Goal: Task Accomplishment & Management: Use online tool/utility

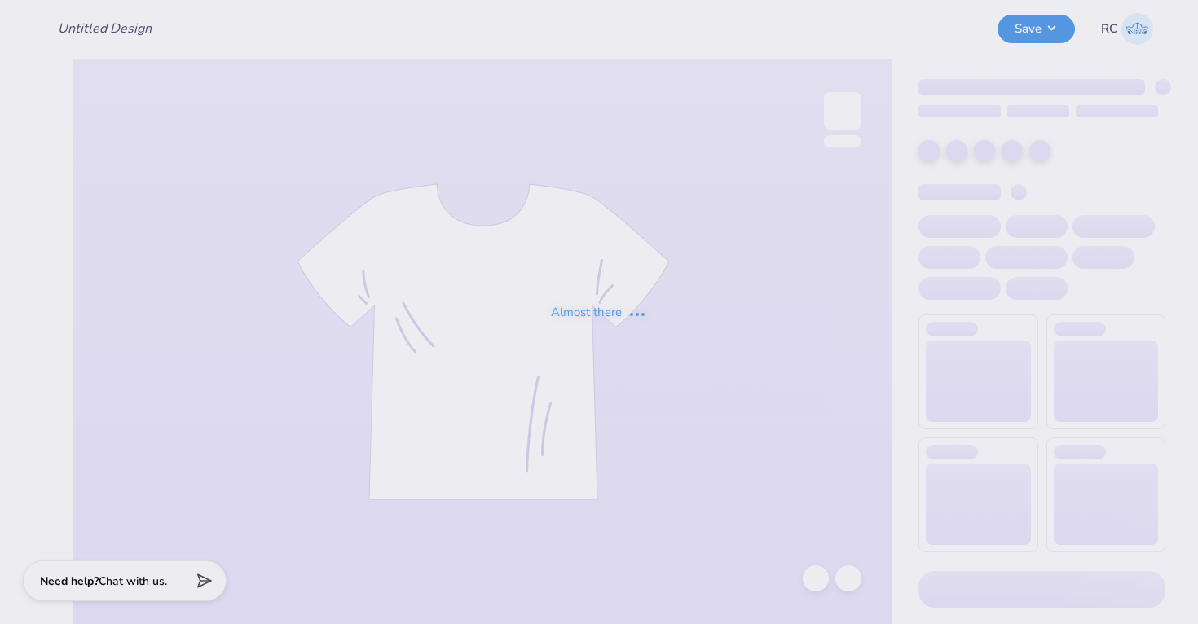
type input "GPI T-Shirts 2025"
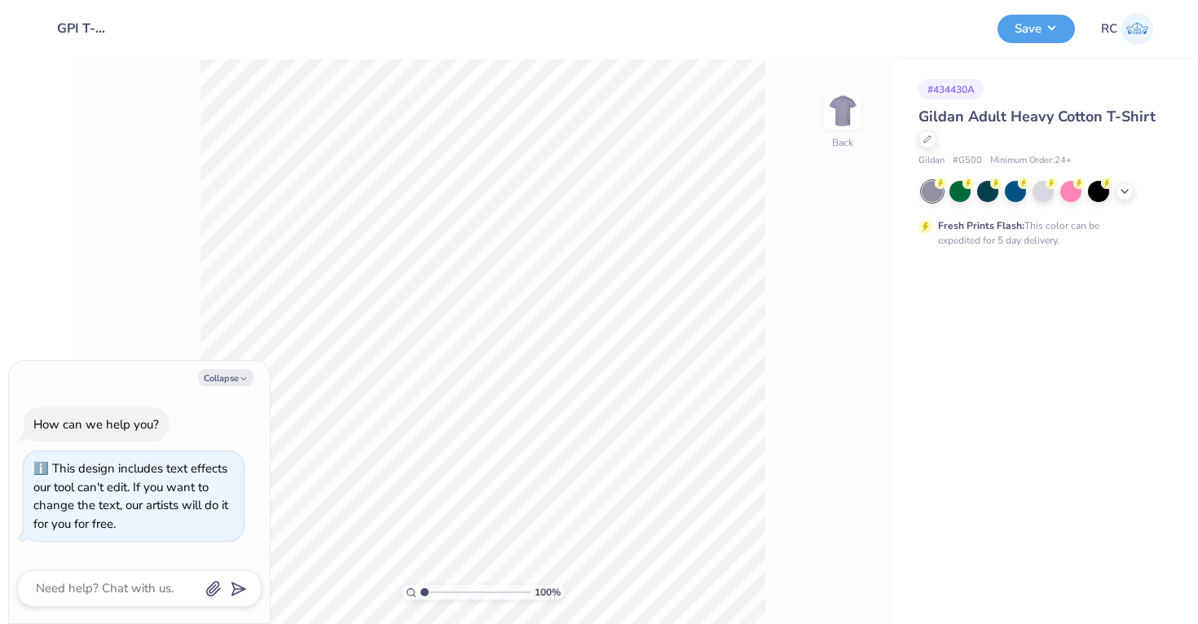
type textarea "x"
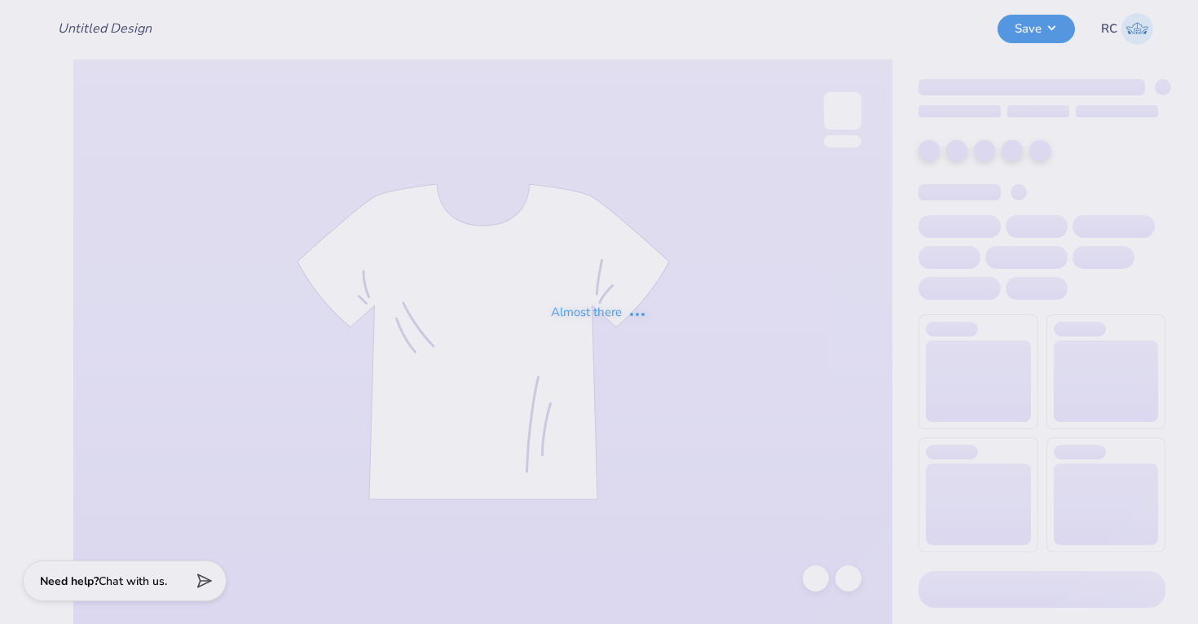
type input "GPI T-Shirts 2025"
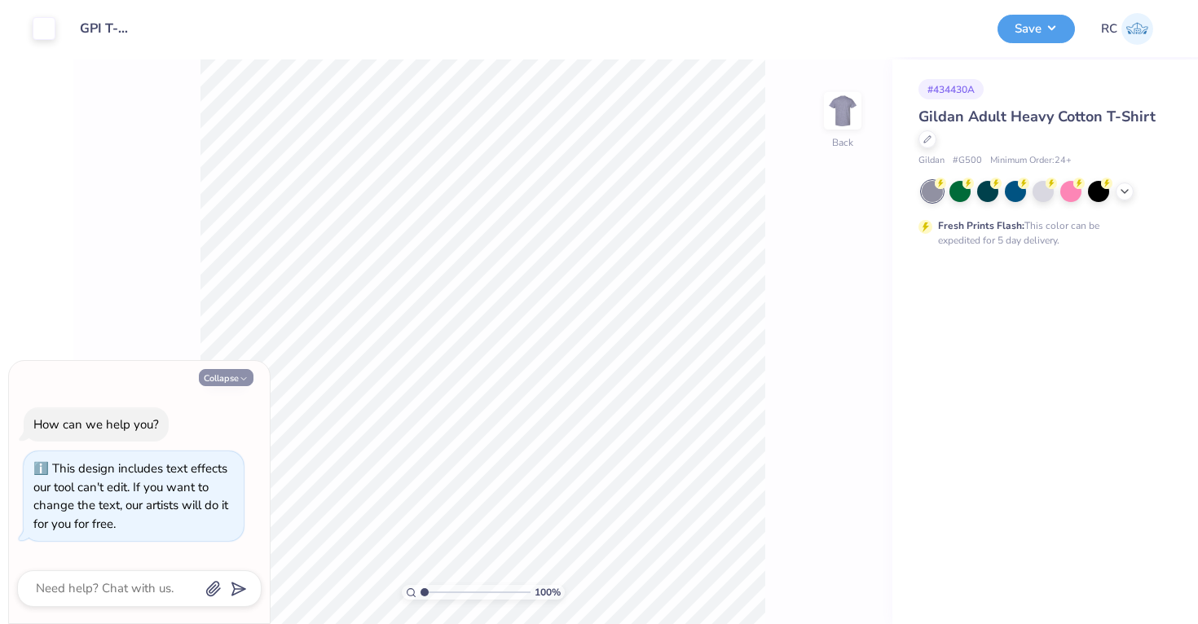
click at [244, 372] on button "Collapse" at bounding box center [226, 377] width 55 height 17
type textarea "x"
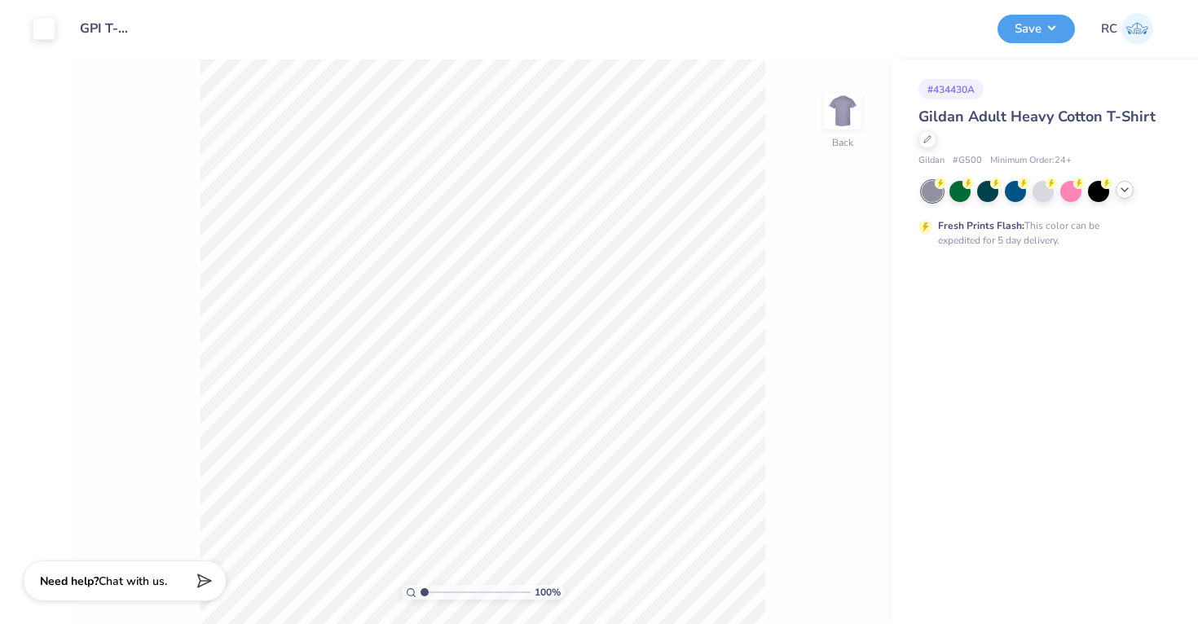
click at [1125, 191] on polyline at bounding box center [1124, 189] width 7 height 3
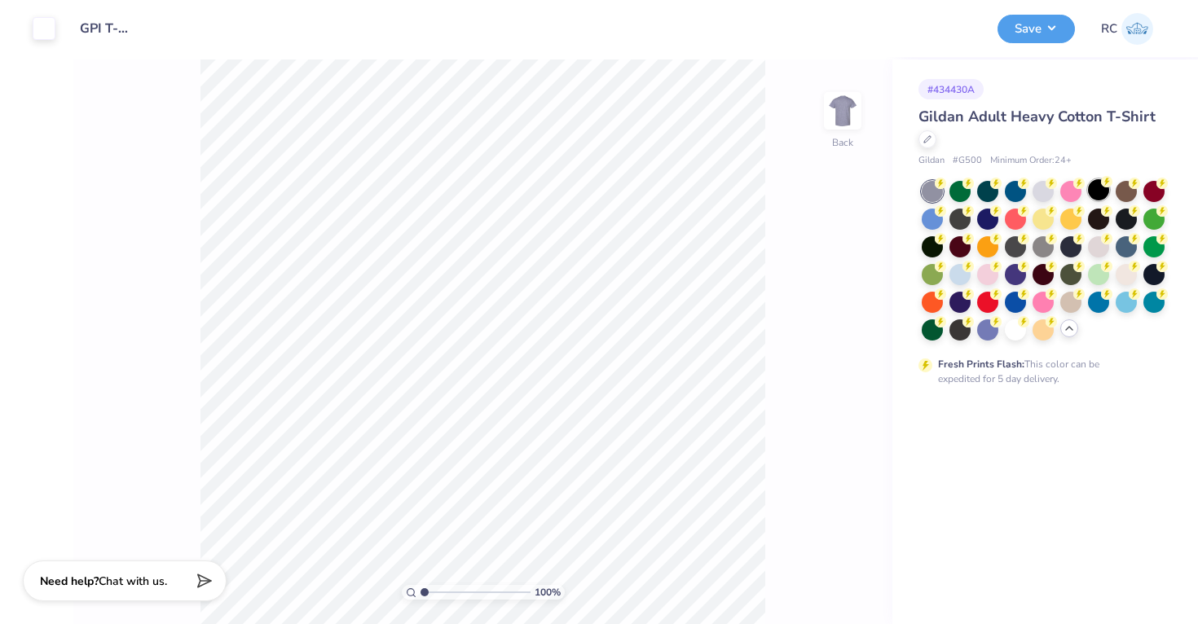
click at [1093, 191] on div at bounding box center [1098, 189] width 21 height 21
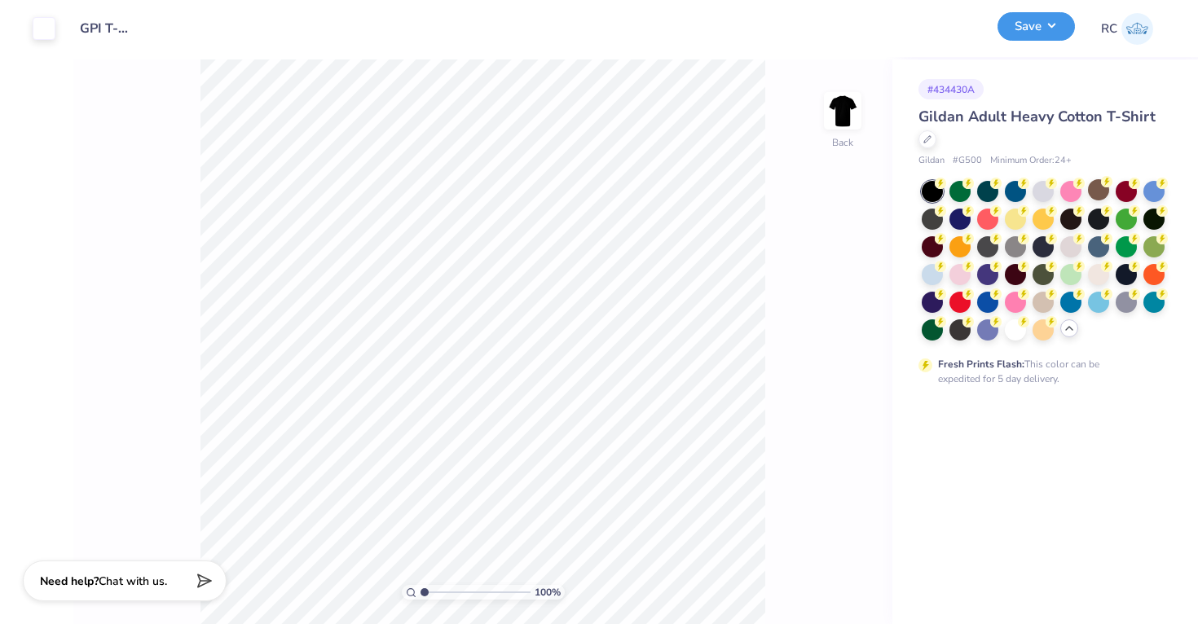
click at [1048, 34] on button "Save" at bounding box center [1035, 26] width 77 height 29
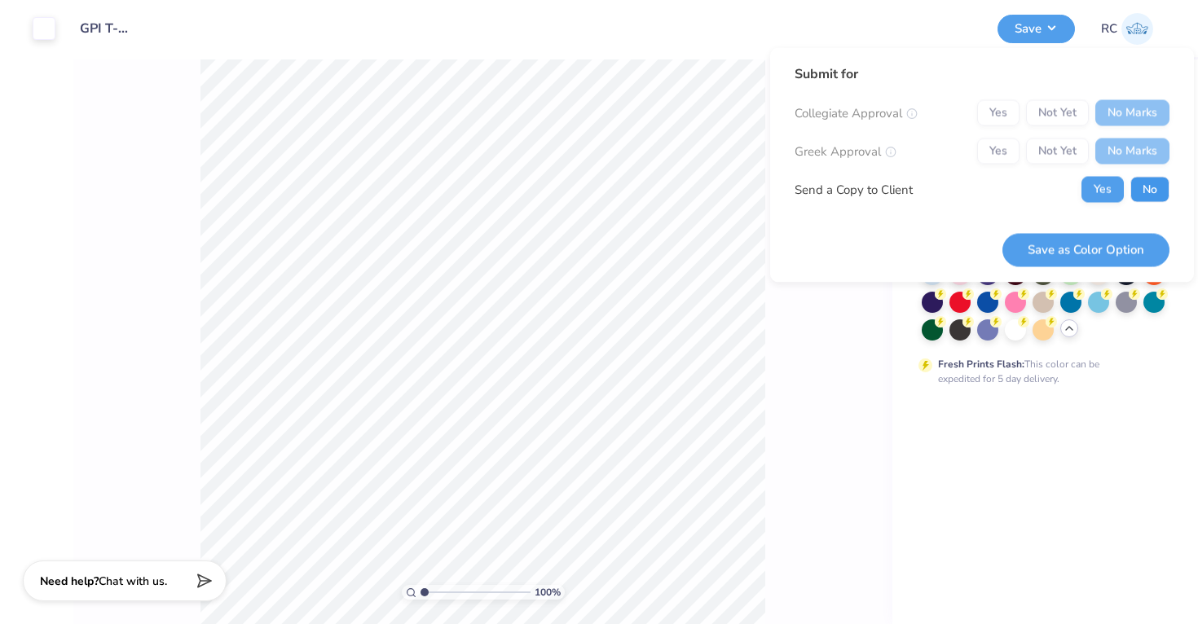
click at [1145, 187] on button "No" at bounding box center [1149, 190] width 39 height 26
click at [1113, 255] on button "Save as Color Option" at bounding box center [1085, 249] width 167 height 33
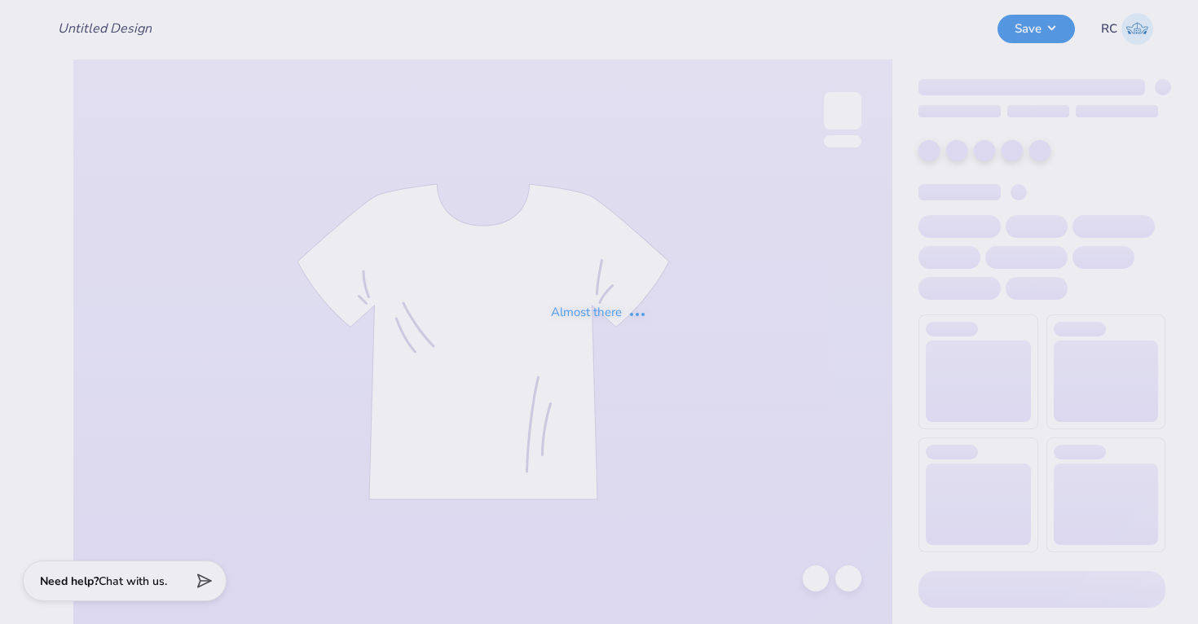
type input "GPI T-Shirts 2025"
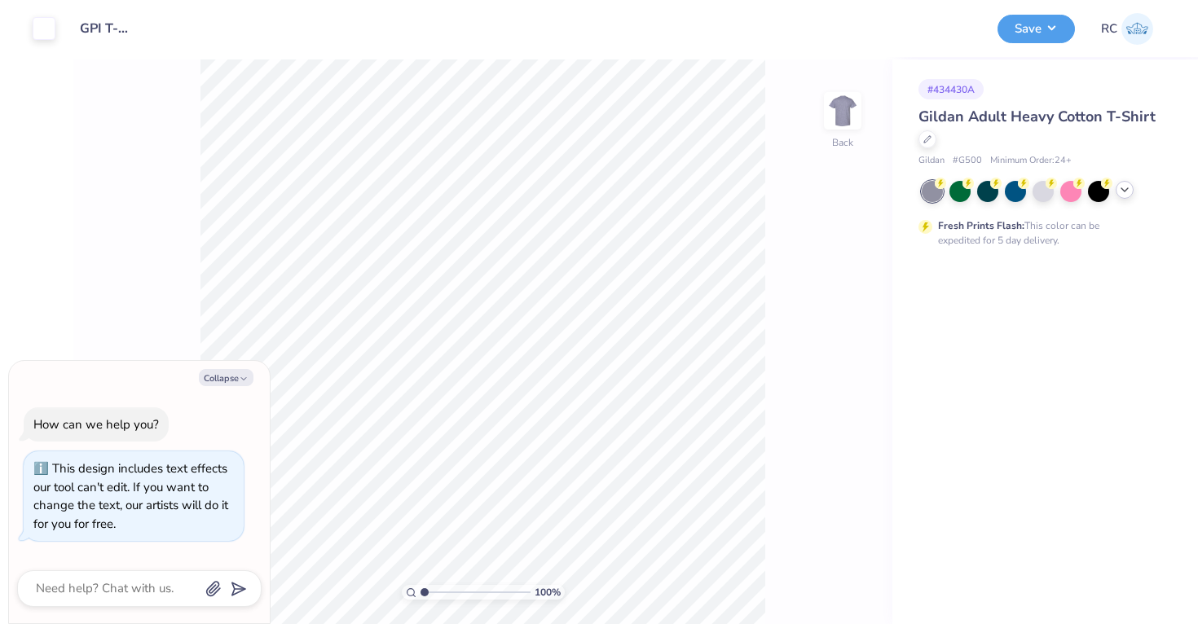
click at [1123, 195] on icon at bounding box center [1124, 189] width 13 height 13
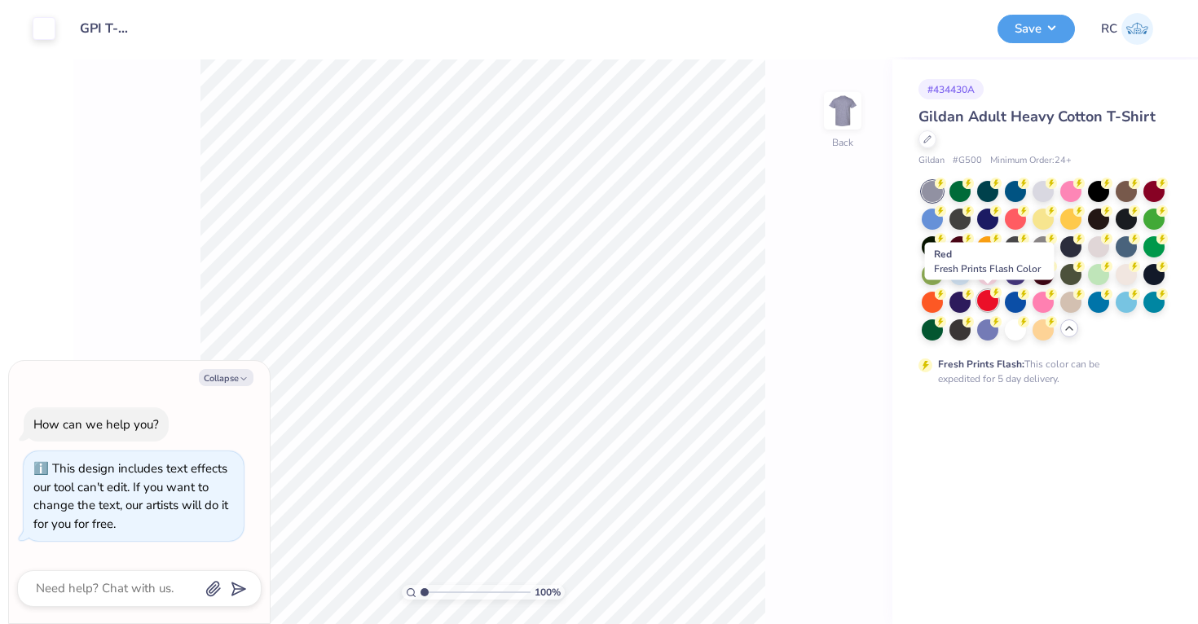
click at [986, 306] on div at bounding box center [987, 300] width 21 height 21
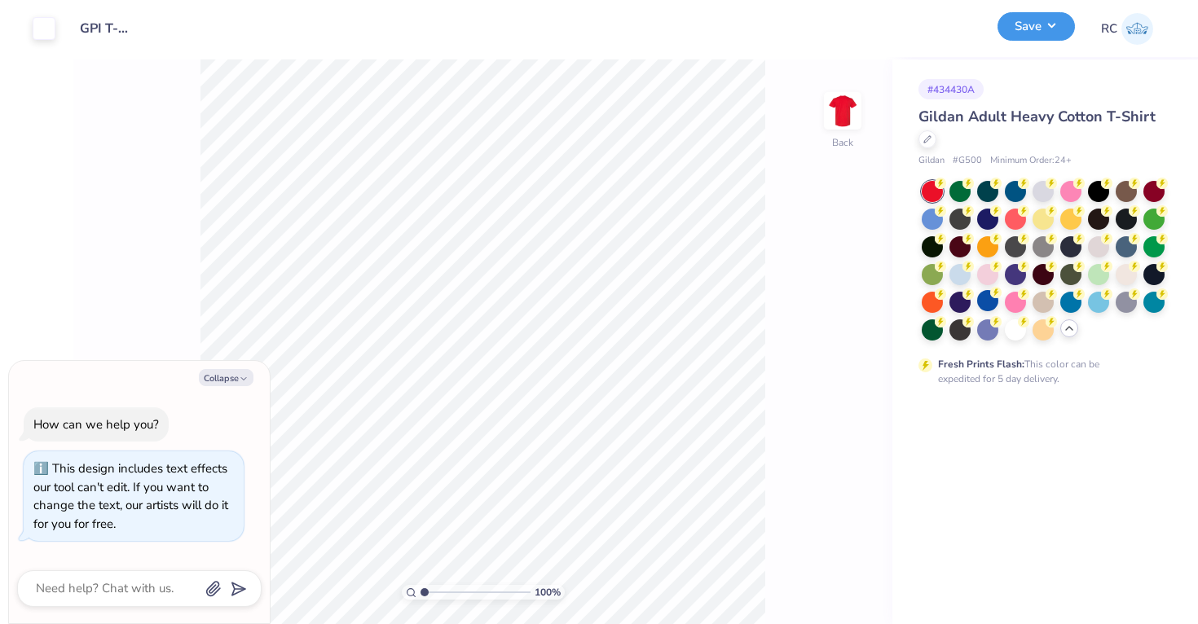
click at [1065, 21] on button "Save" at bounding box center [1035, 26] width 77 height 29
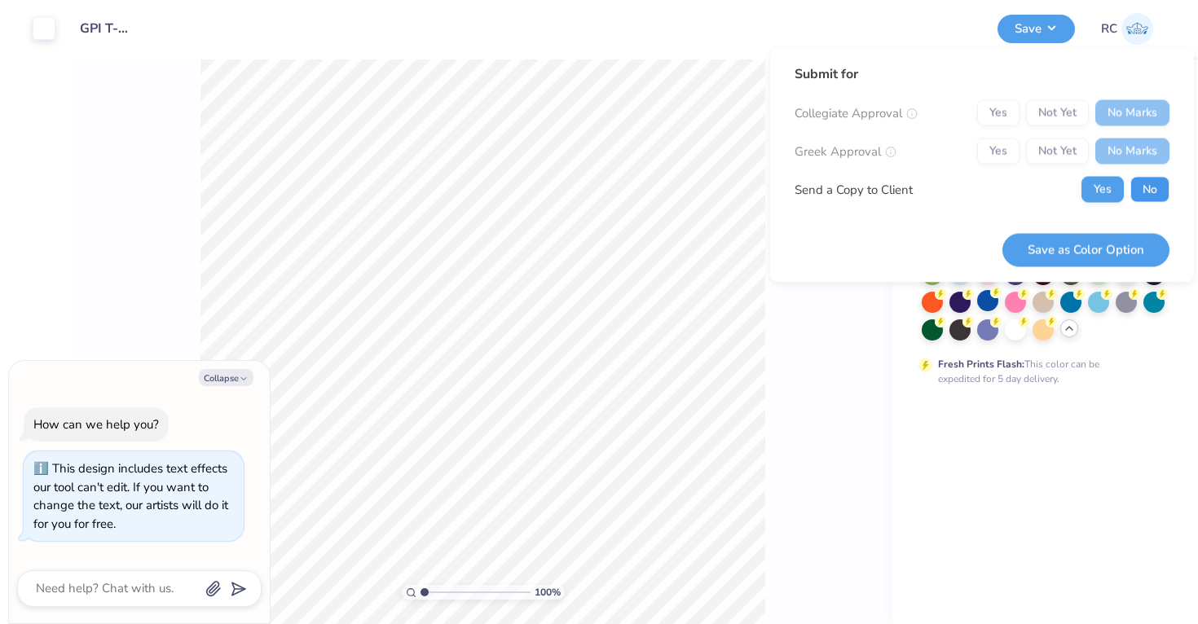
click at [1148, 191] on button "No" at bounding box center [1149, 190] width 39 height 26
click at [1111, 253] on button "Save as Color Option" at bounding box center [1085, 249] width 167 height 33
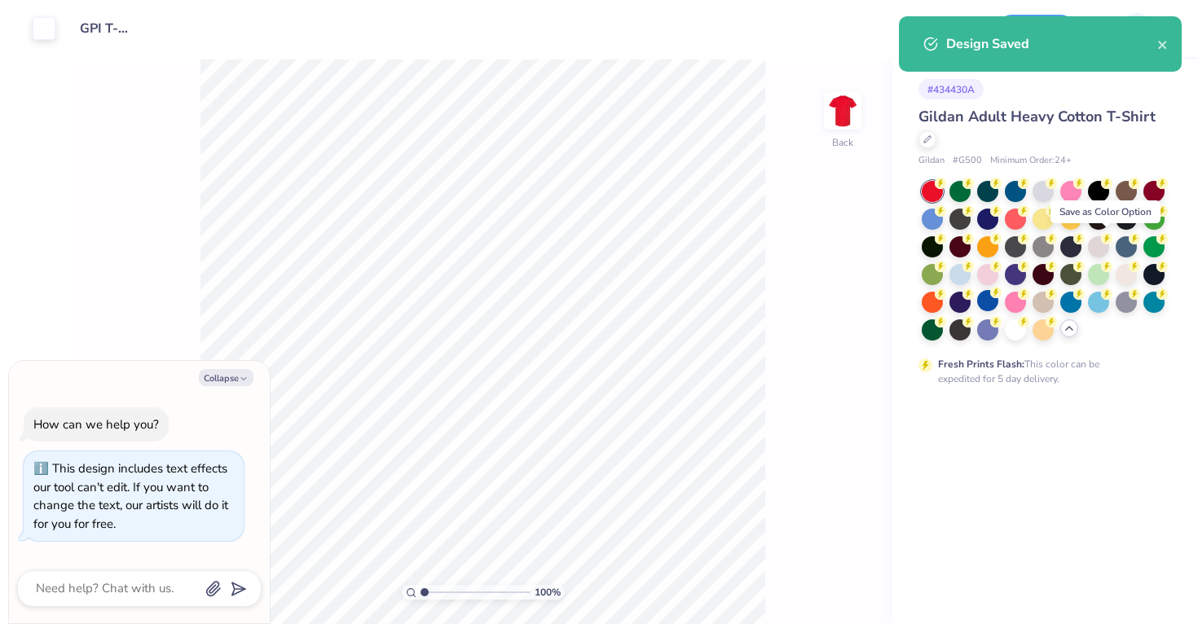
type textarea "x"
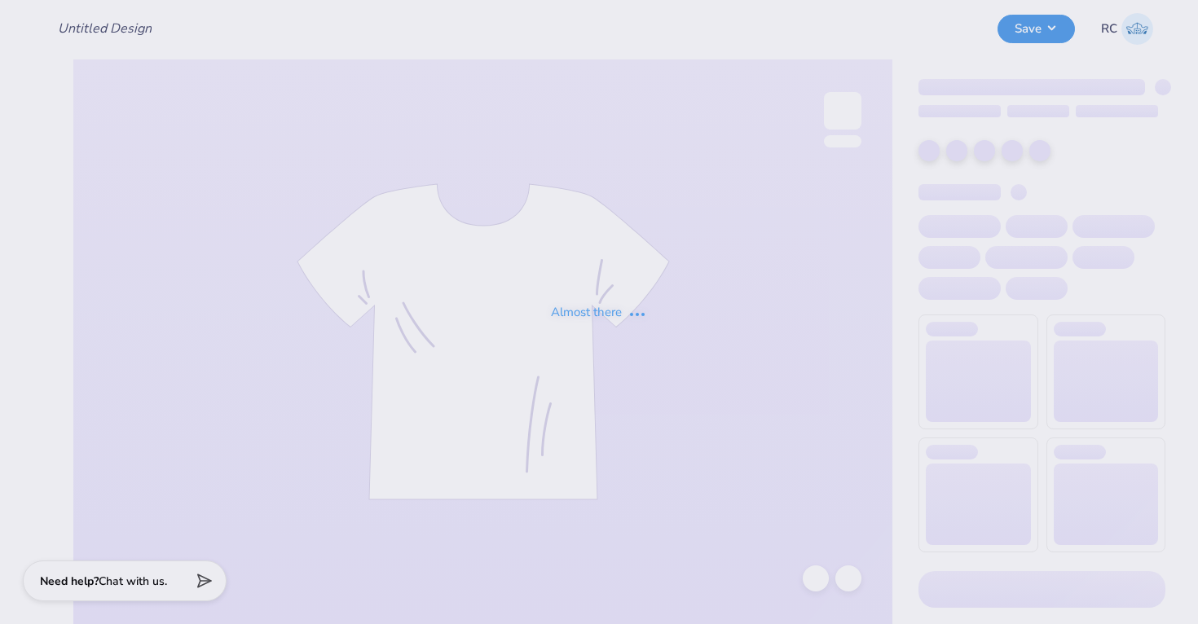
type input "GPI T-Shirts 2025"
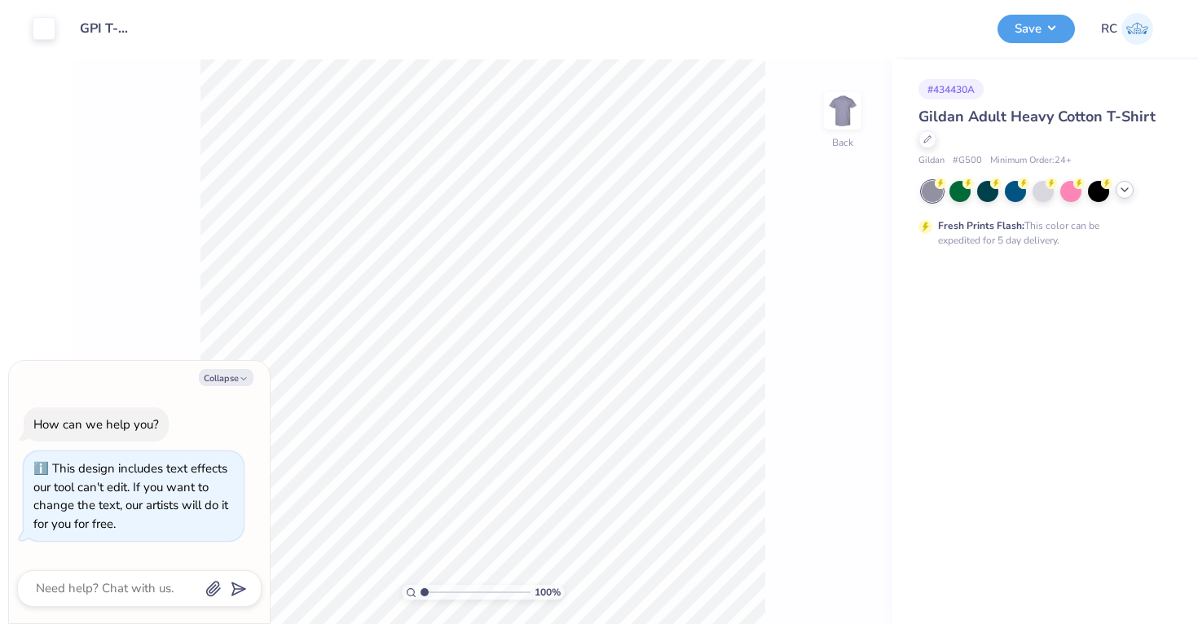
click at [1128, 189] on icon at bounding box center [1124, 189] width 13 height 13
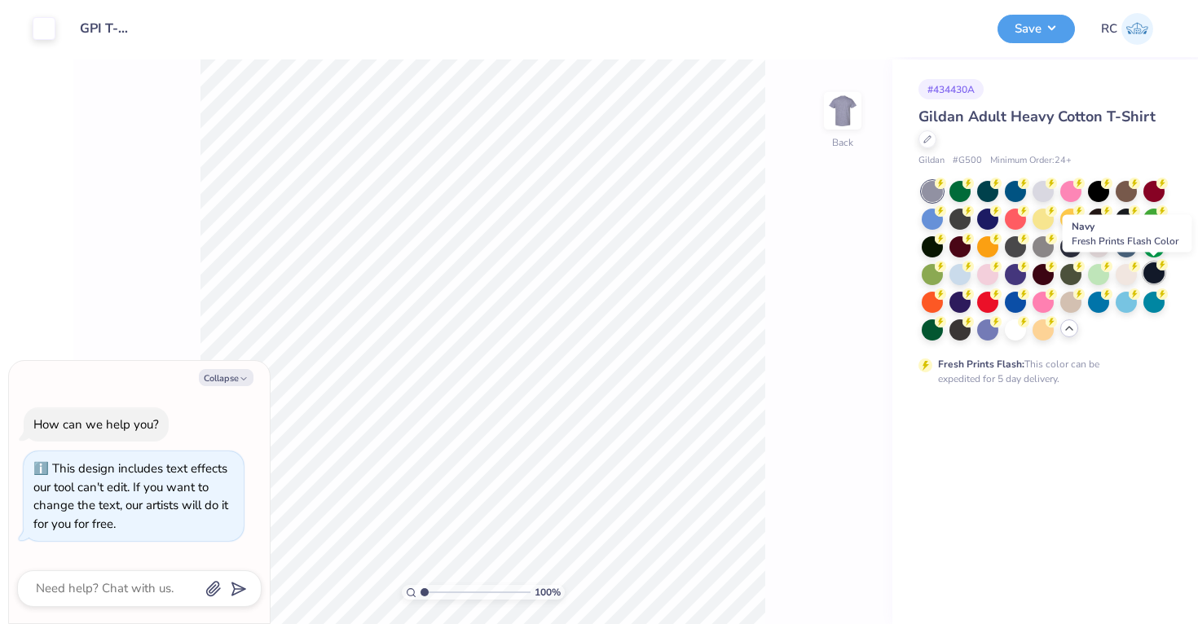
click at [1154, 273] on div at bounding box center [1153, 272] width 21 height 21
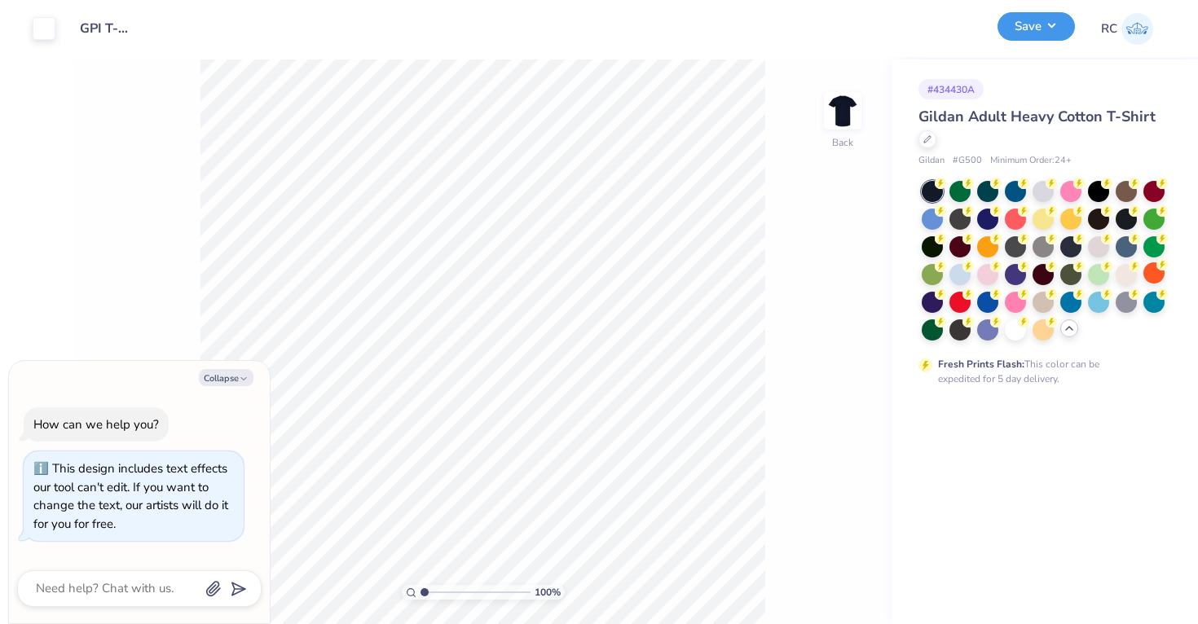
click at [1042, 40] on button "Save" at bounding box center [1035, 26] width 77 height 29
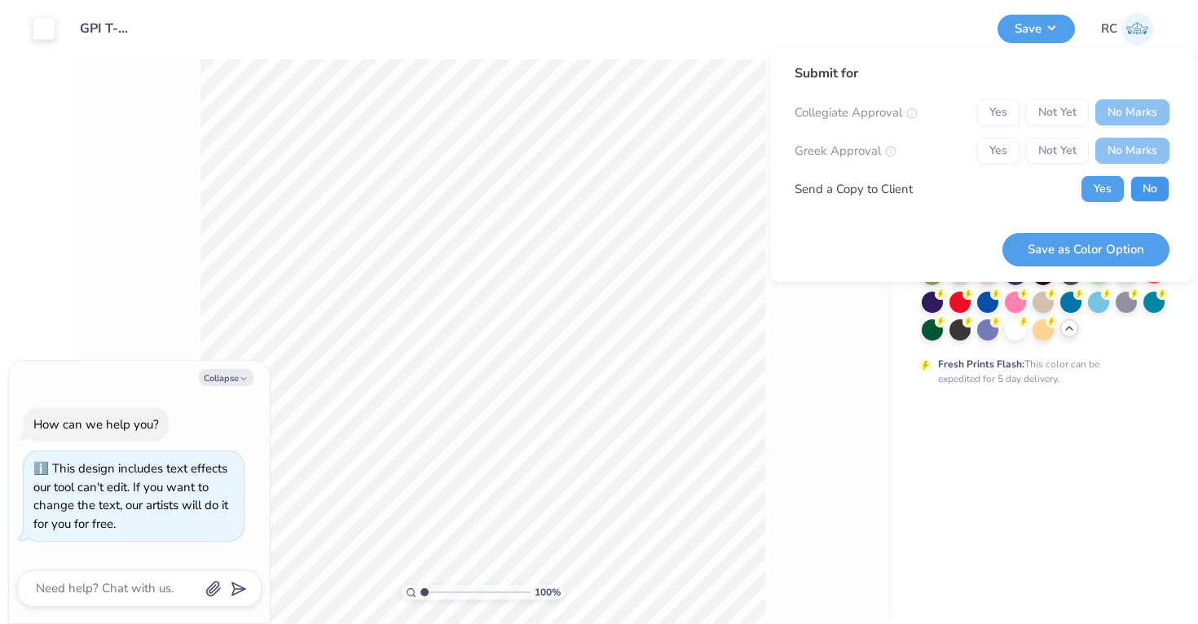
click at [1139, 183] on button "No" at bounding box center [1149, 189] width 39 height 26
click at [1105, 251] on button "Save as Color Option" at bounding box center [1085, 249] width 167 height 33
type textarea "x"
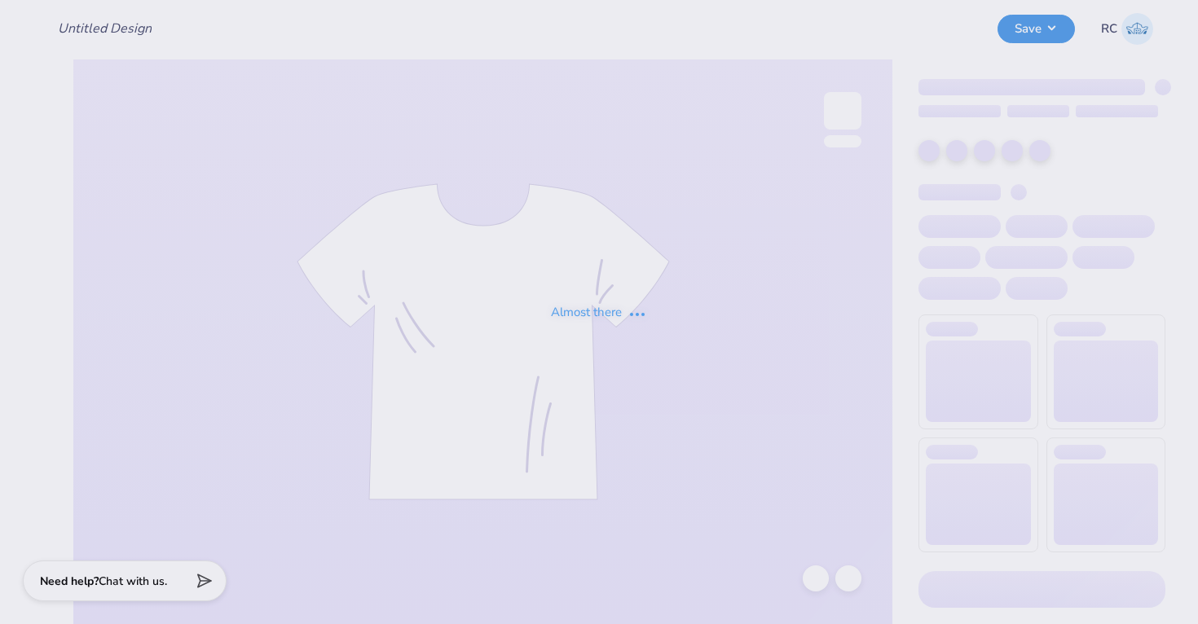
type input "GPI T-Shirts 2025"
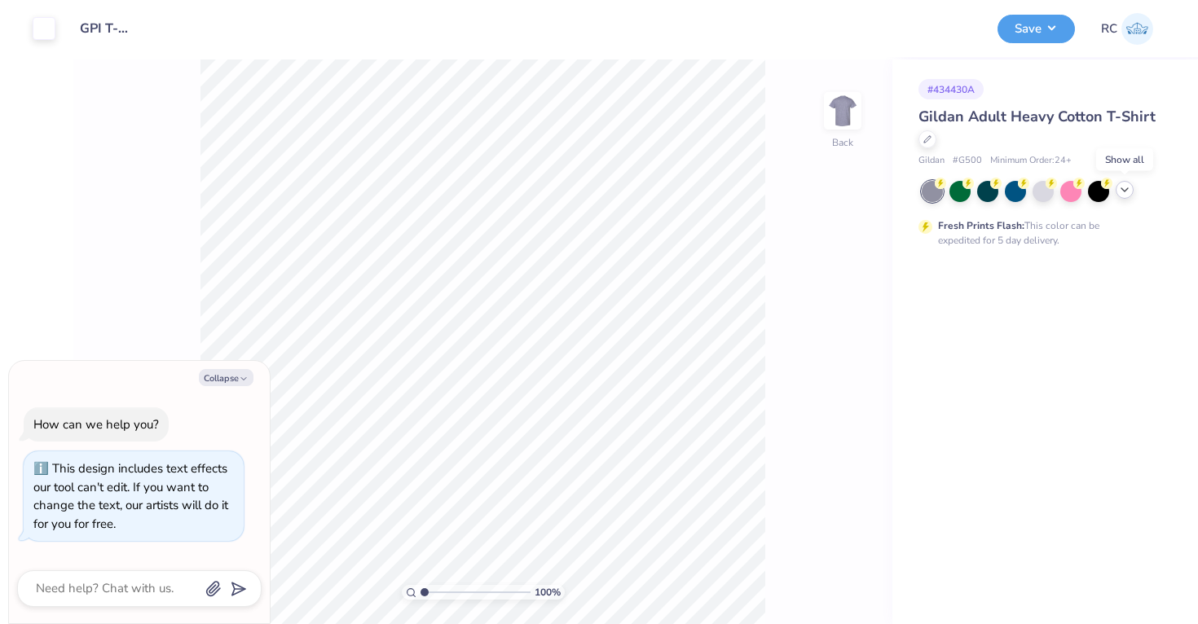
click at [1127, 188] on icon at bounding box center [1124, 189] width 13 height 13
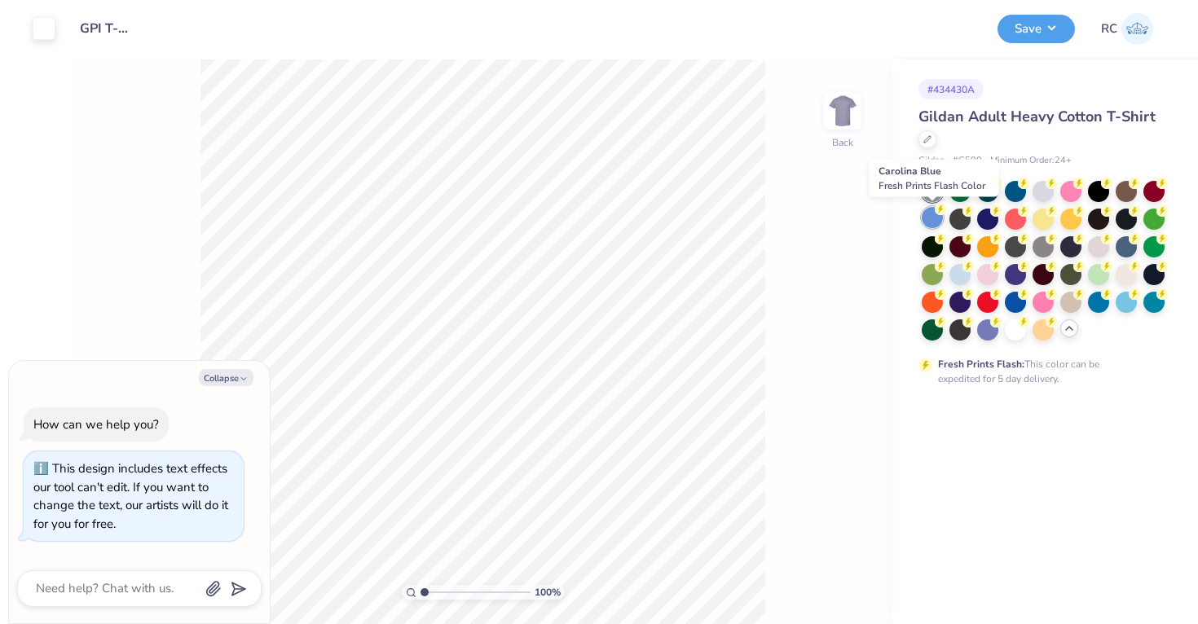
click at [937, 220] on div at bounding box center [932, 217] width 21 height 21
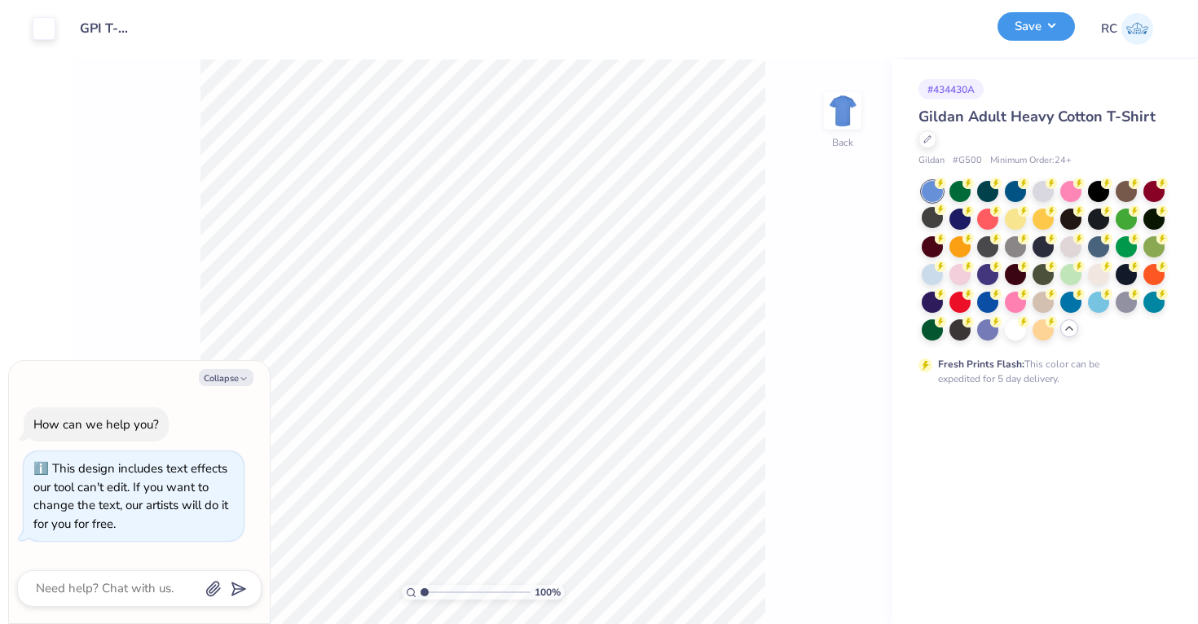
click at [1038, 36] on button "Save" at bounding box center [1035, 26] width 77 height 29
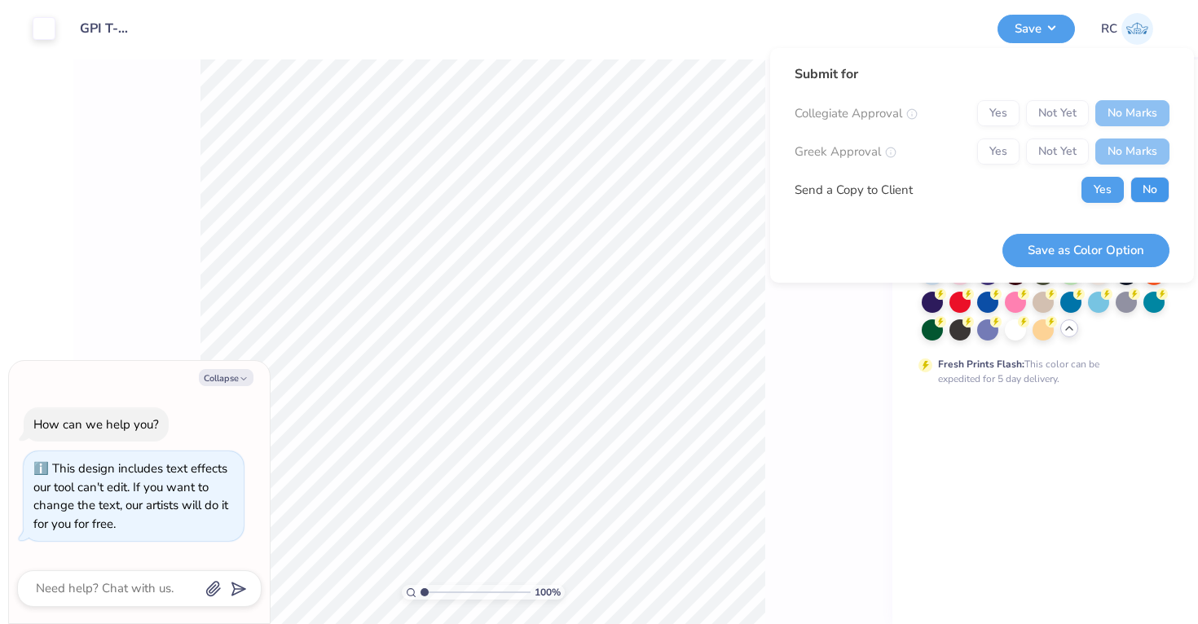
click at [1135, 200] on button "No" at bounding box center [1149, 190] width 39 height 26
click at [1120, 241] on button "Save as Color Option" at bounding box center [1085, 250] width 167 height 33
type textarea "x"
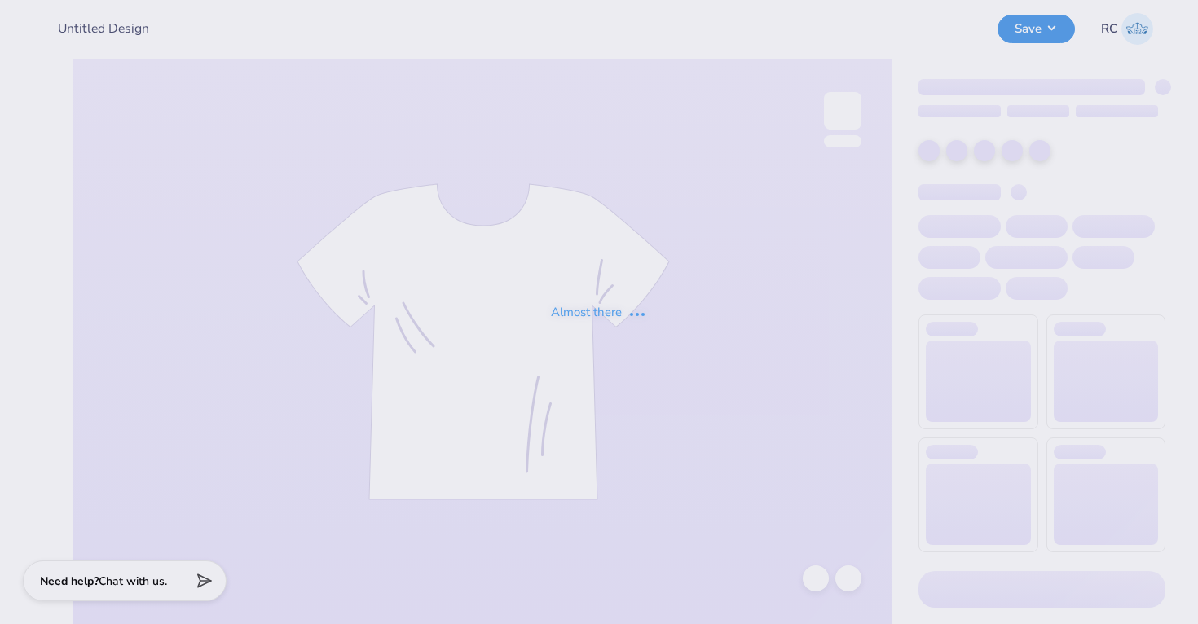
type input "GPI T-Shirts 2025"
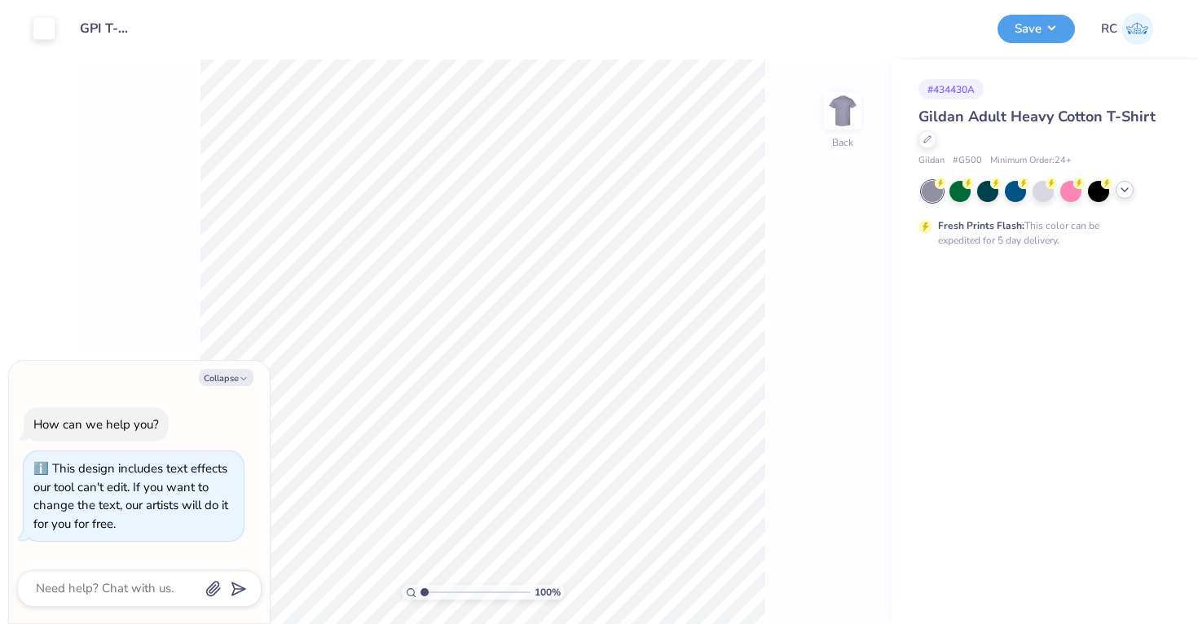
click at [1130, 191] on icon at bounding box center [1124, 189] width 13 height 13
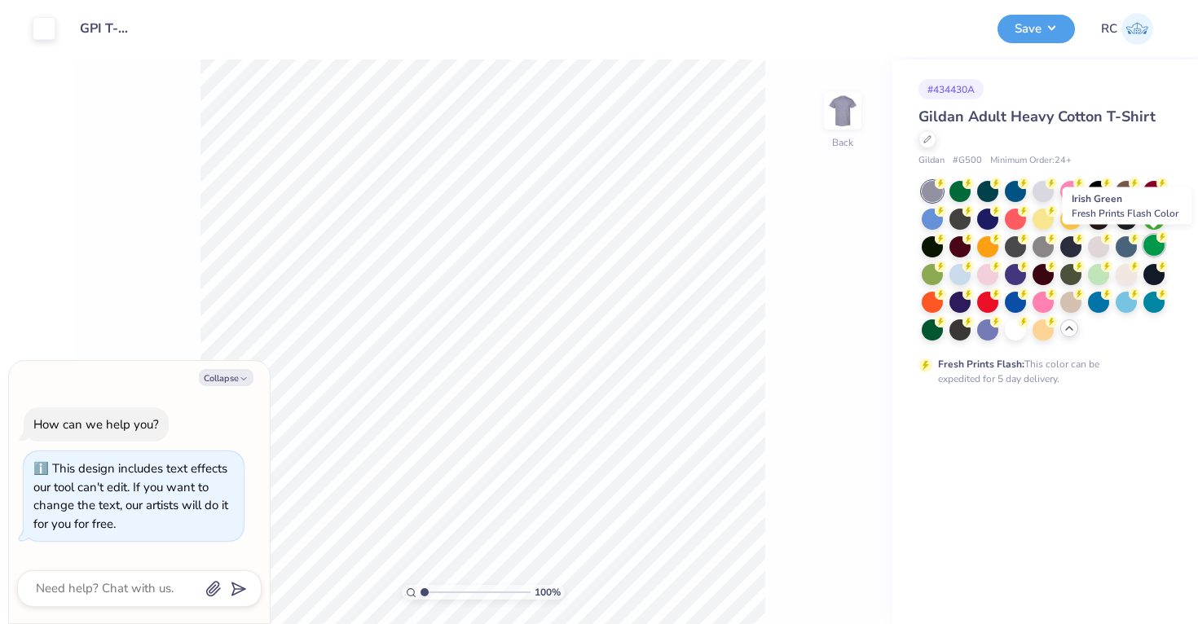
click at [1156, 241] on icon at bounding box center [1161, 236] width 11 height 11
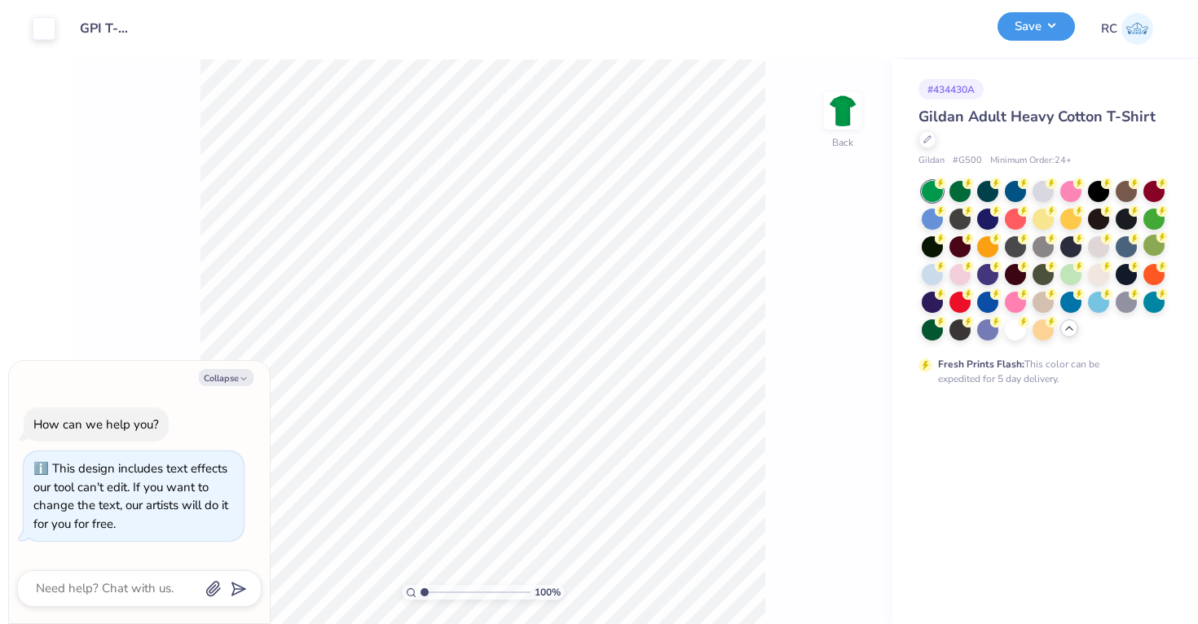
click at [1052, 31] on button "Save" at bounding box center [1035, 26] width 77 height 29
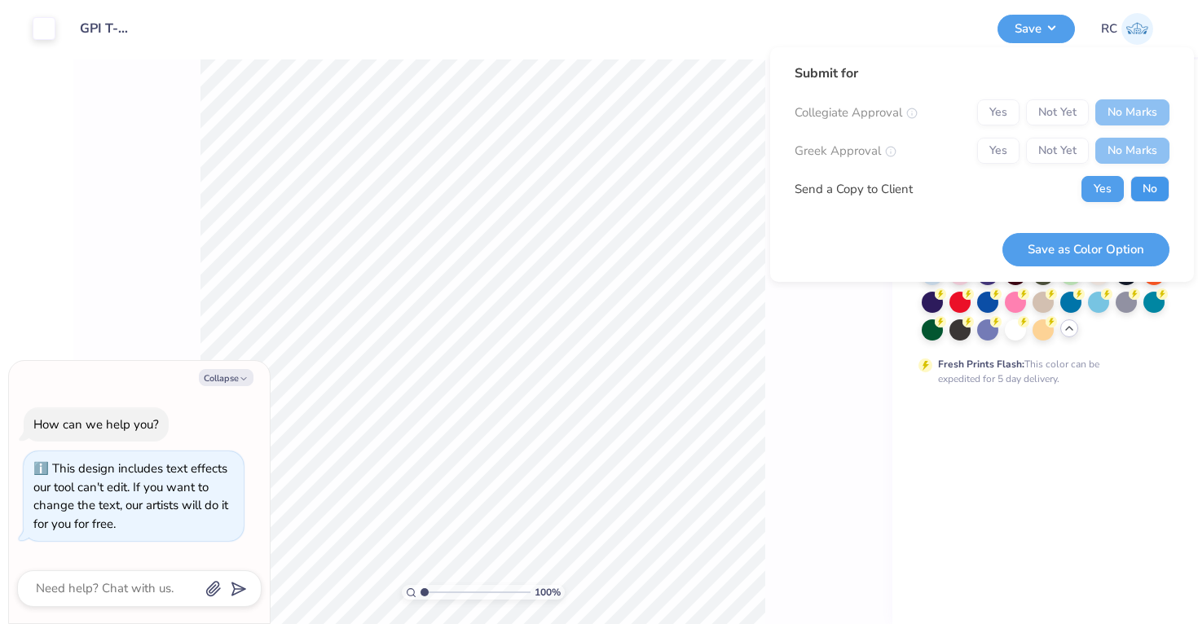
click at [1145, 194] on button "No" at bounding box center [1149, 189] width 39 height 26
click at [1115, 240] on button "Save as Color Option" at bounding box center [1085, 249] width 167 height 33
type textarea "x"
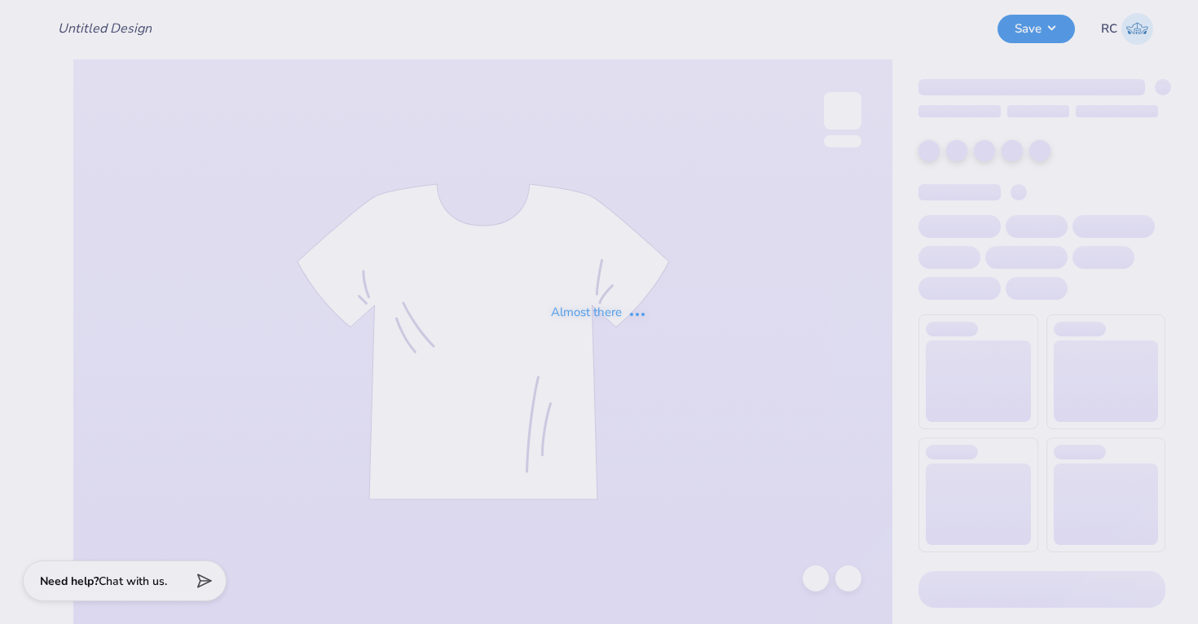
type input "GPI Long Sleeve Shirts 2025"
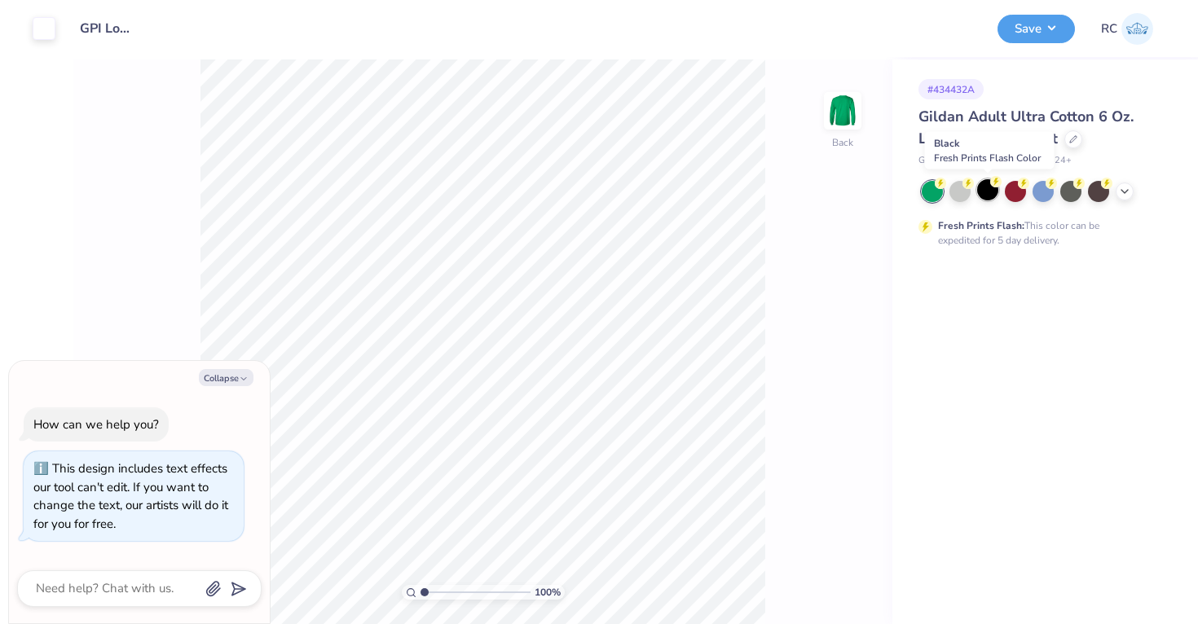
click at [983, 193] on div at bounding box center [987, 189] width 21 height 21
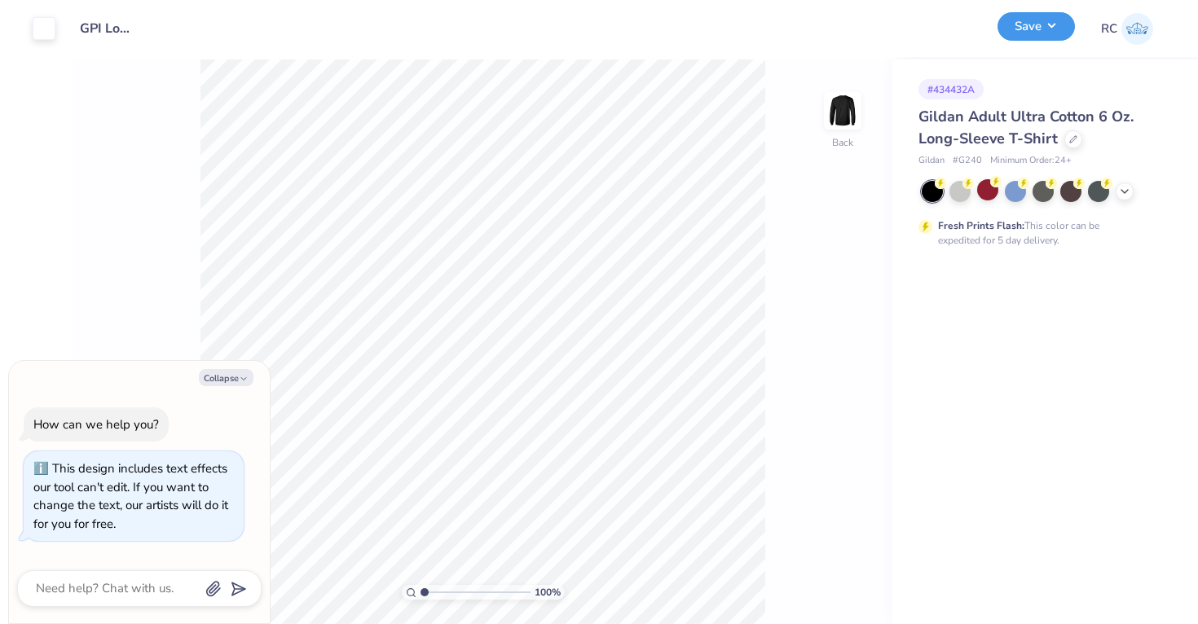
click at [1050, 16] on button "Save" at bounding box center [1035, 26] width 77 height 29
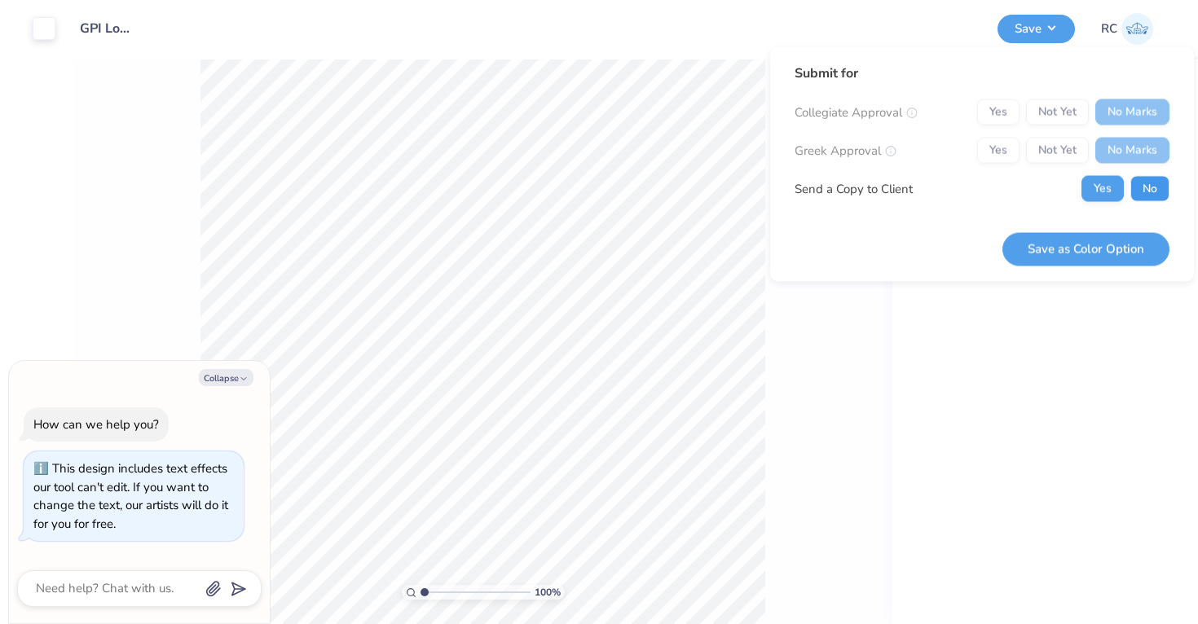
click at [1144, 179] on button "No" at bounding box center [1149, 189] width 39 height 26
click at [1110, 261] on button "Save as Color Option" at bounding box center [1085, 248] width 167 height 33
type textarea "x"
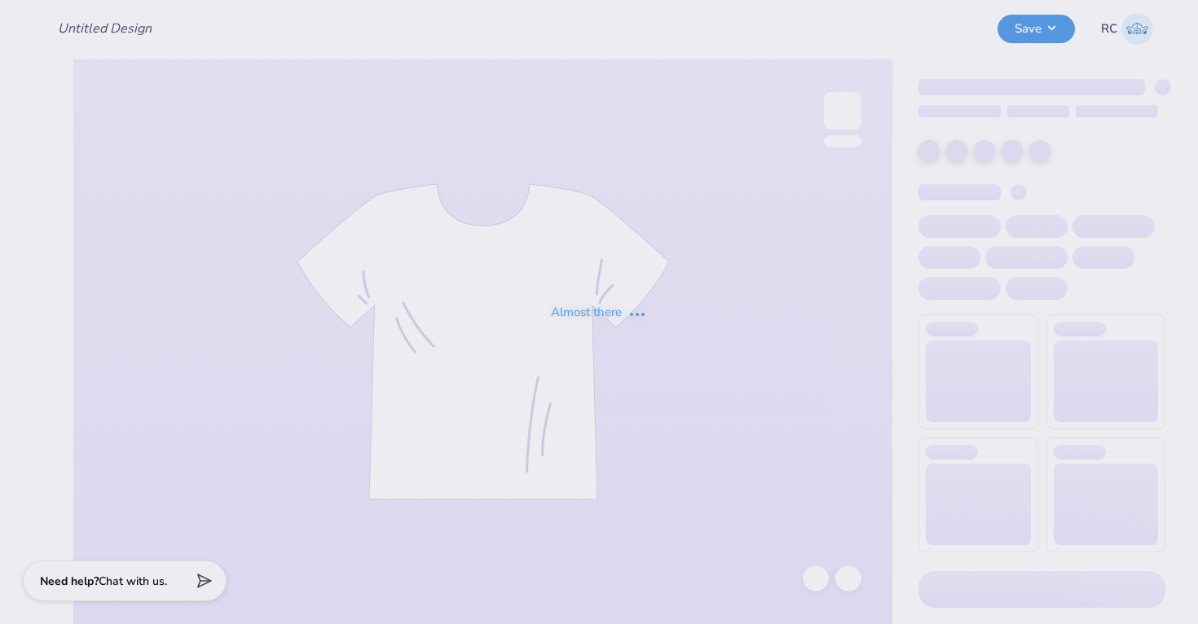
type input "GPI Long Sleeve Shirts 2025"
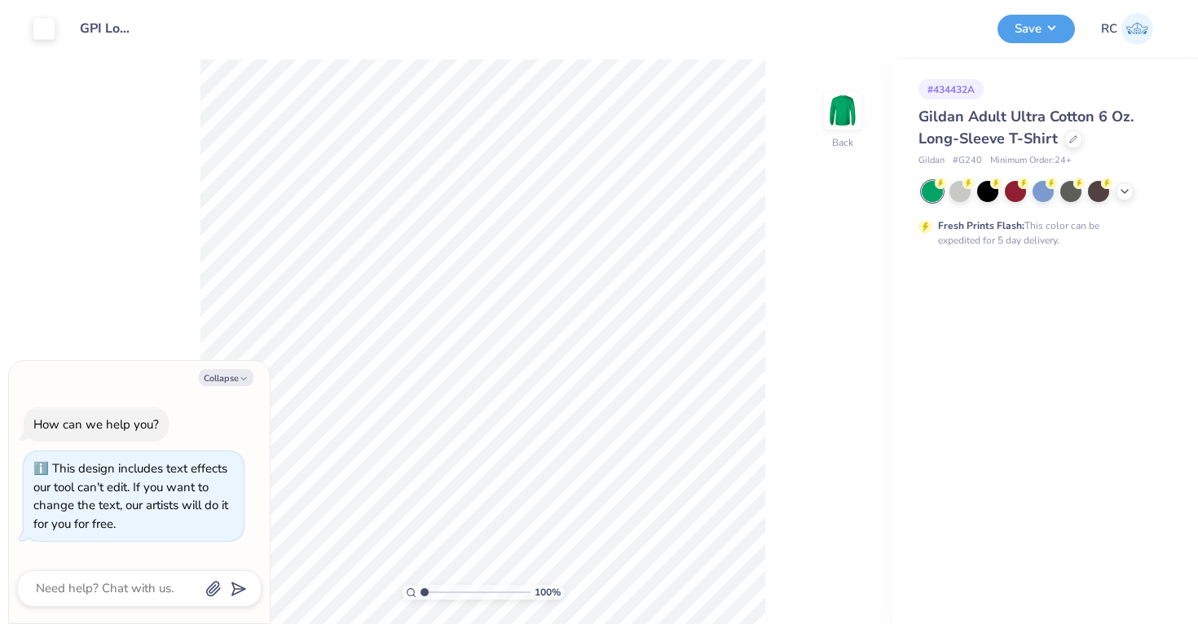
click at [1111, 194] on div at bounding box center [1044, 191] width 244 height 21
click at [1125, 194] on icon at bounding box center [1124, 189] width 13 height 13
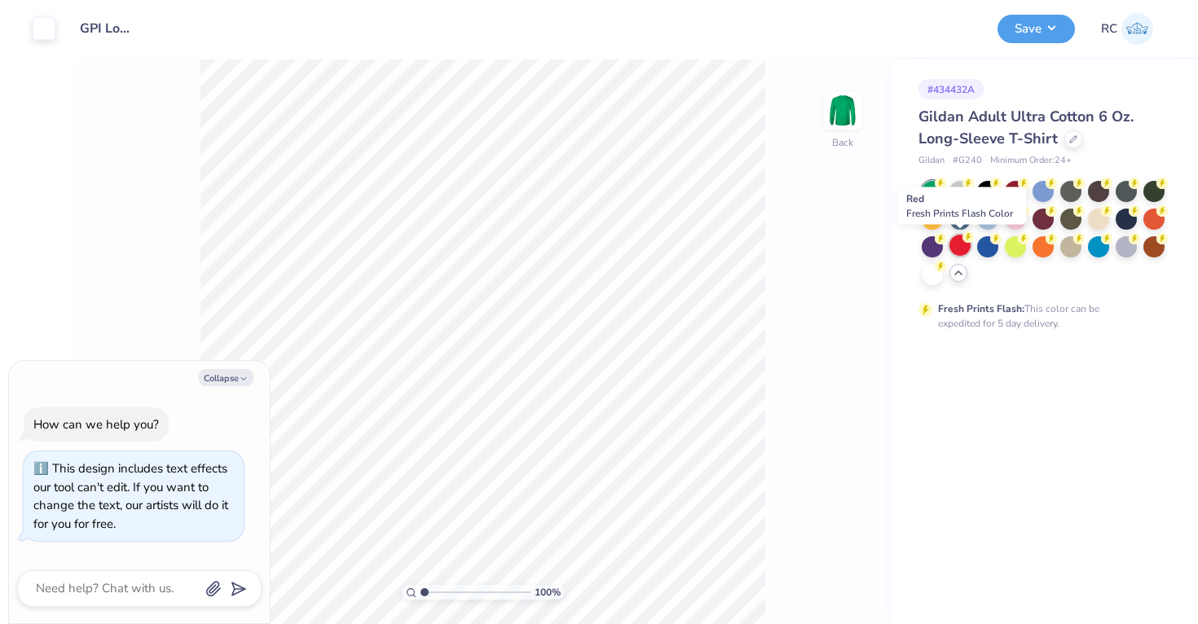
click at [962, 249] on div at bounding box center [959, 245] width 21 height 21
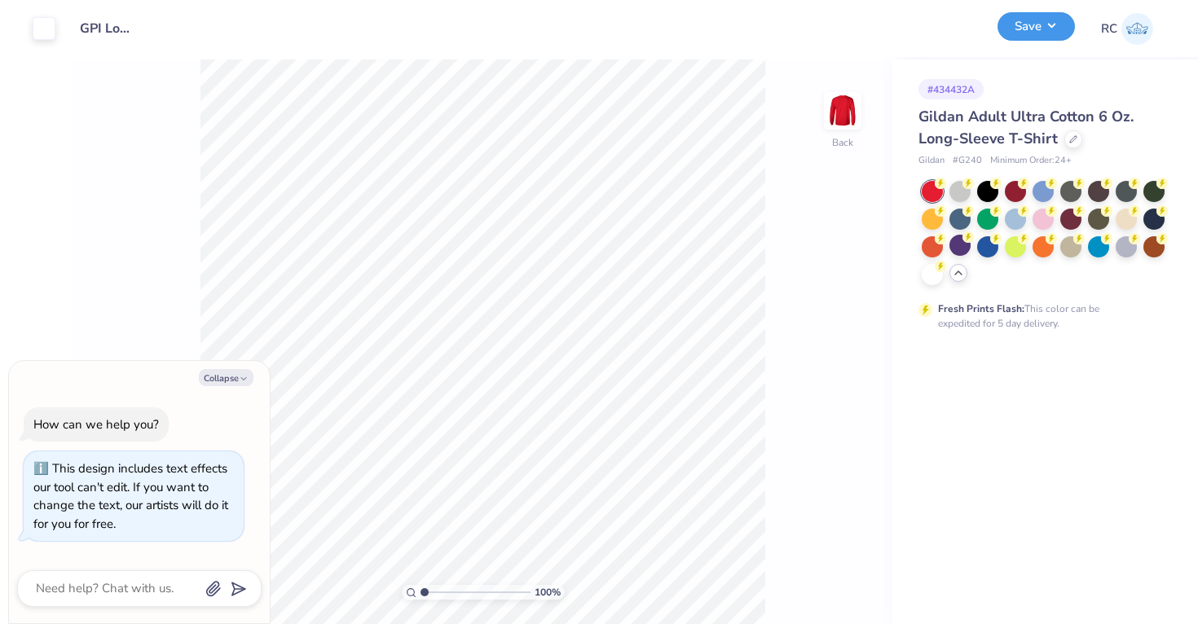
click at [1036, 33] on button "Save" at bounding box center [1035, 26] width 77 height 29
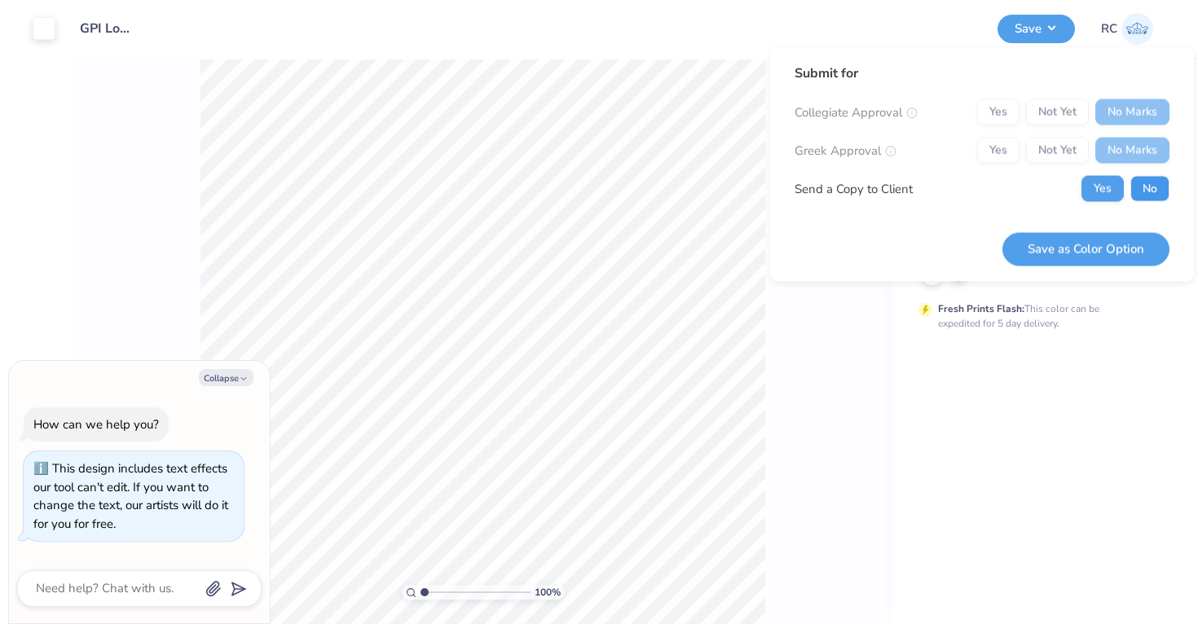
click at [1141, 193] on button "No" at bounding box center [1149, 189] width 39 height 26
click at [1113, 243] on button "Save as Color Option" at bounding box center [1085, 248] width 167 height 33
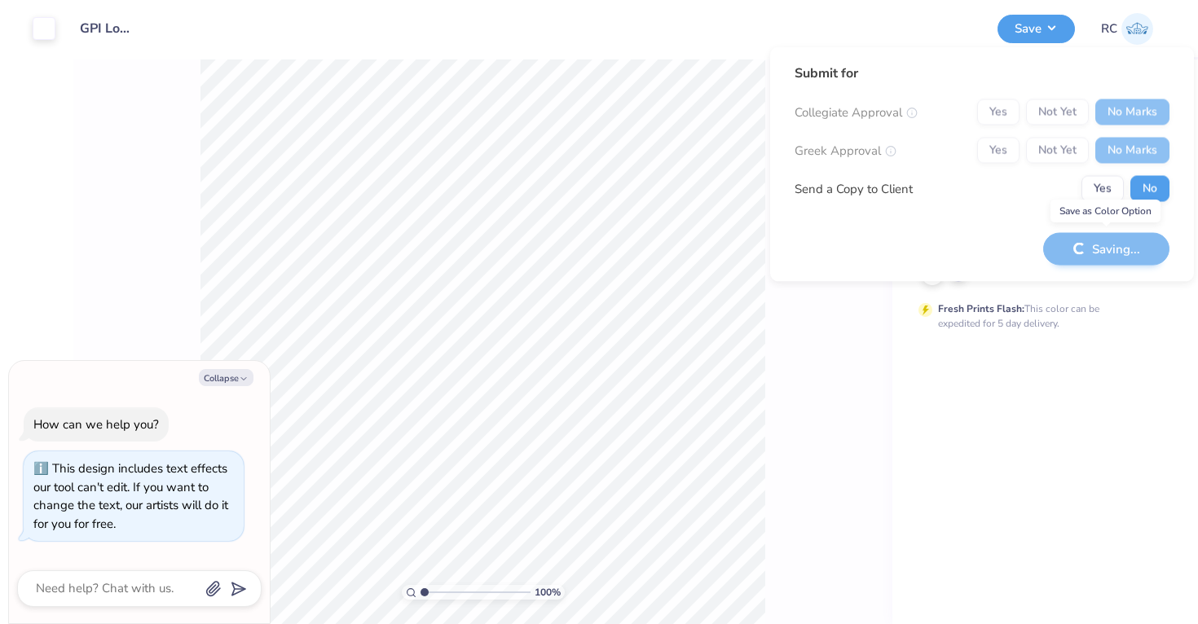
type textarea "x"
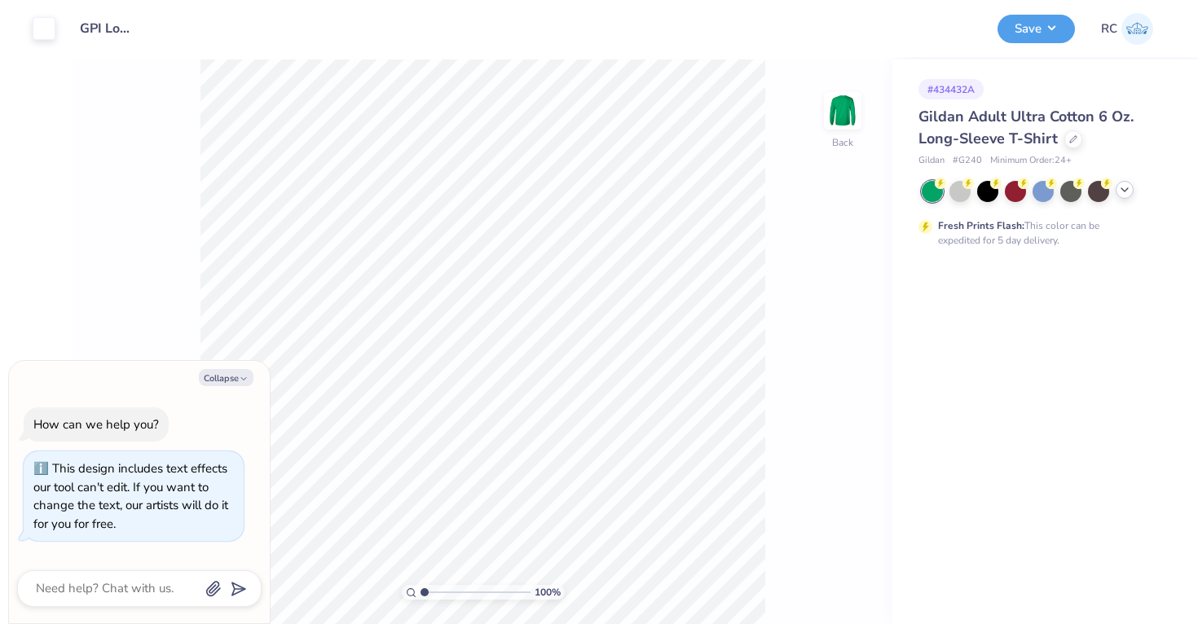
click at [1124, 187] on icon at bounding box center [1124, 189] width 13 height 13
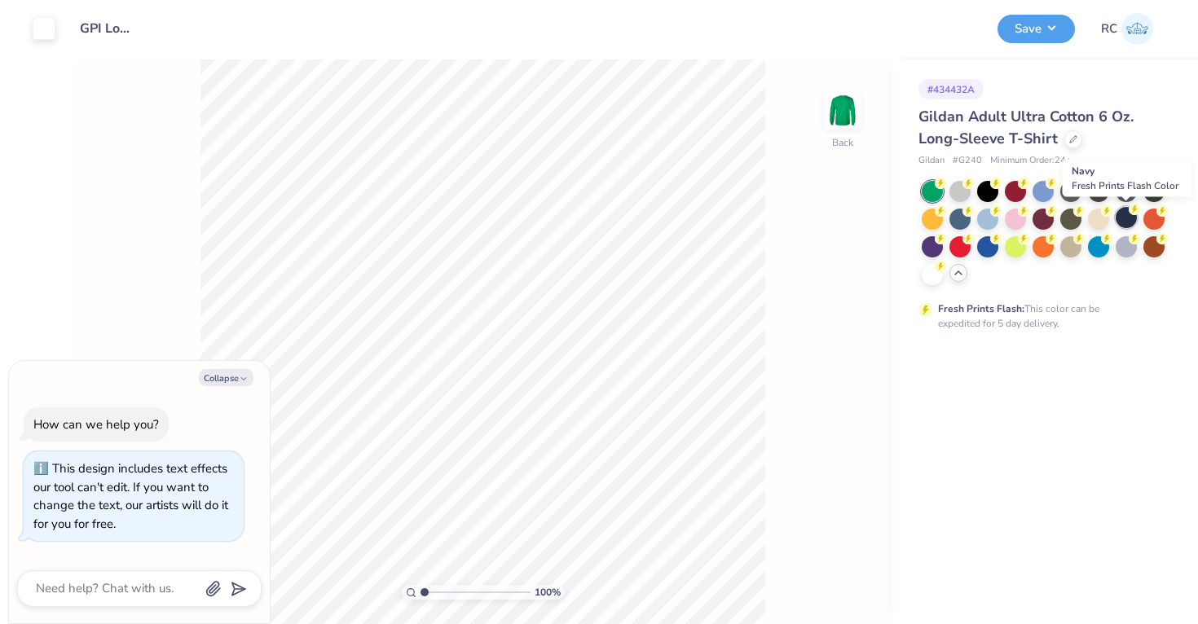
click at [1129, 218] on div at bounding box center [1126, 217] width 21 height 21
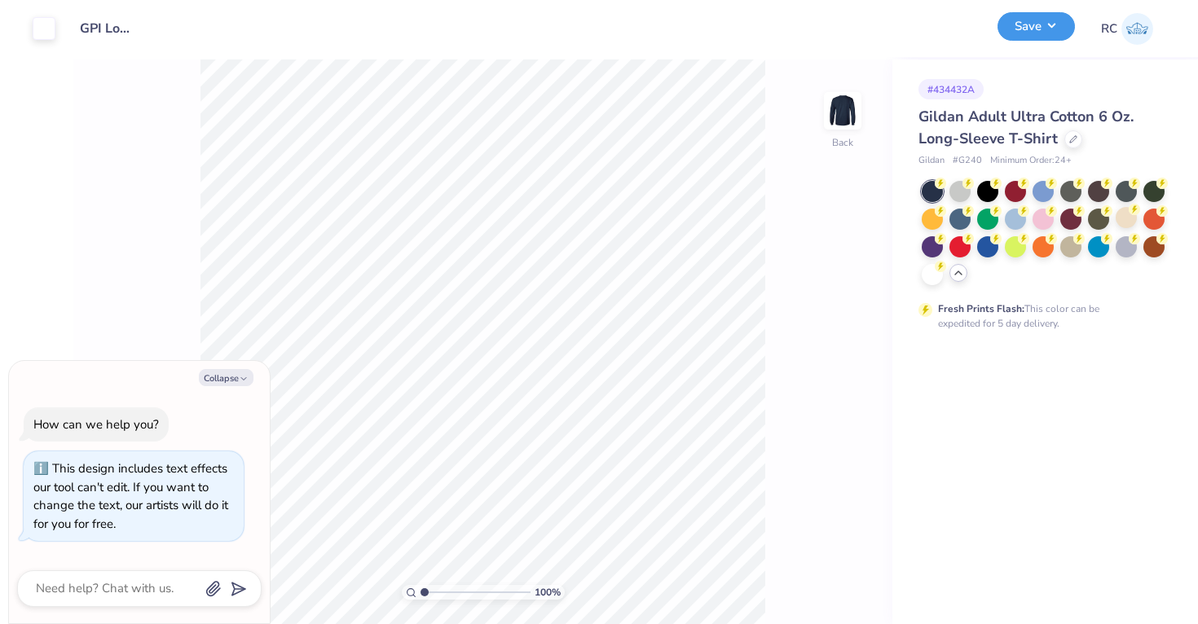
click at [1030, 21] on button "Save" at bounding box center [1035, 26] width 77 height 29
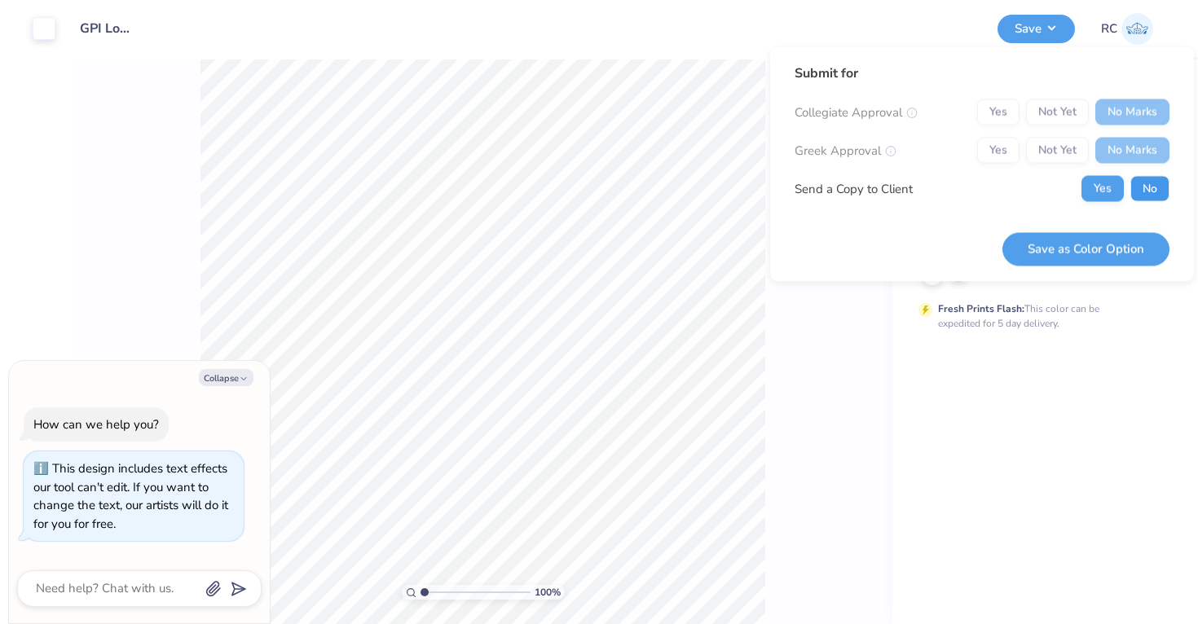
click at [1157, 180] on button "No" at bounding box center [1149, 189] width 39 height 26
click at [1106, 240] on button "Save as Color Option" at bounding box center [1085, 248] width 167 height 33
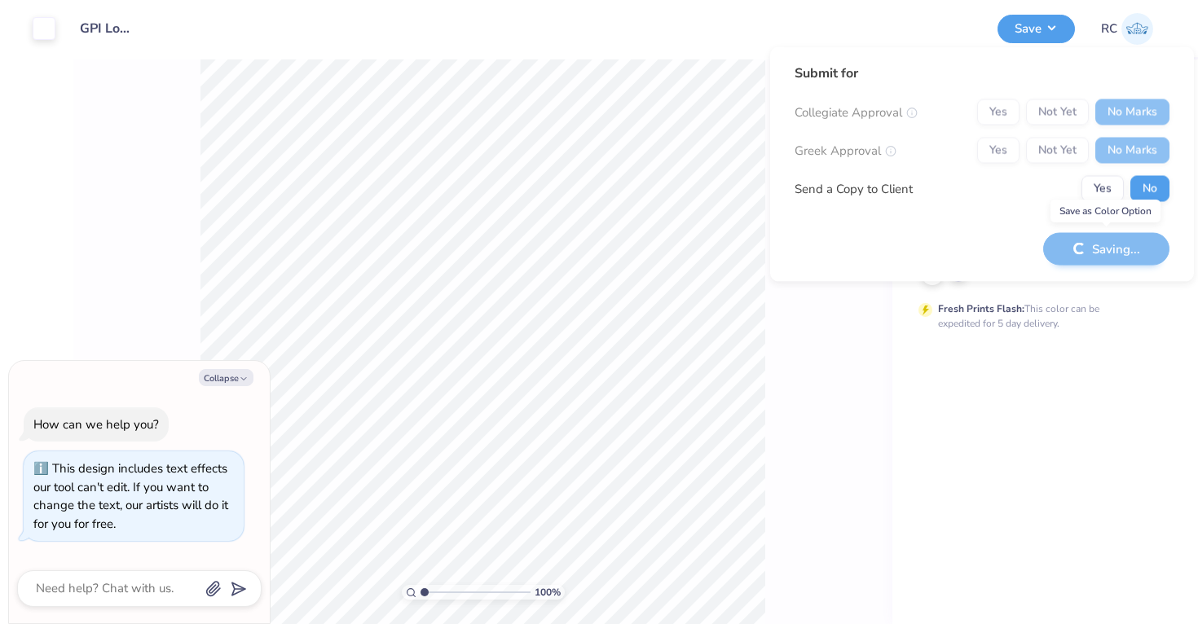
type textarea "x"
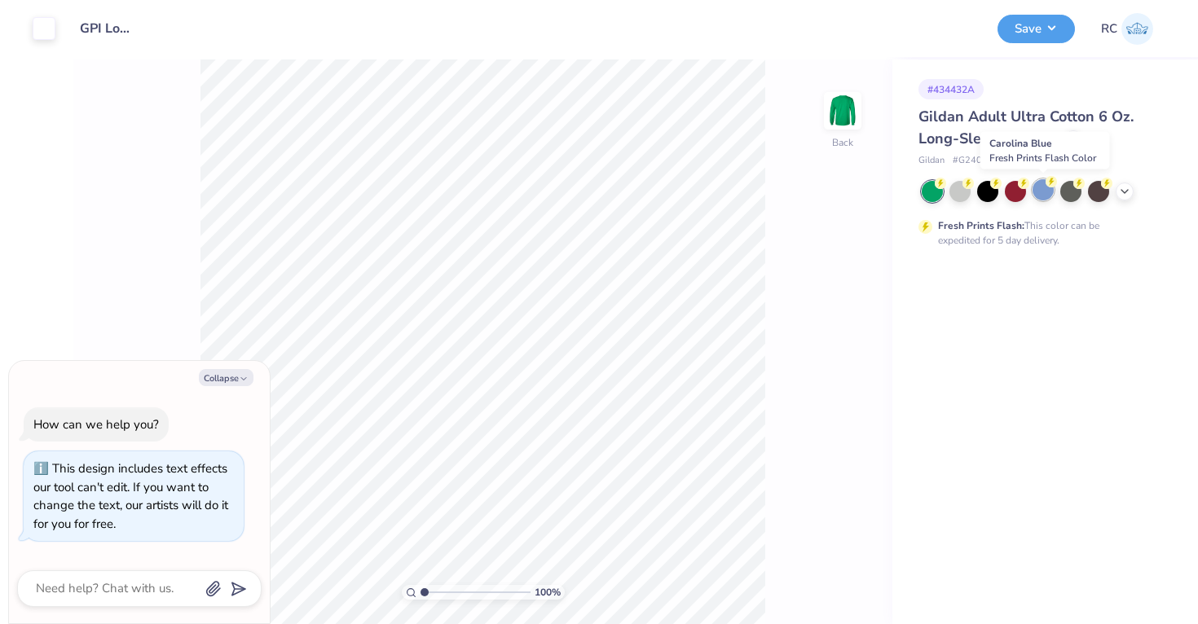
click at [946, 184] on circle at bounding box center [940, 183] width 11 height 11
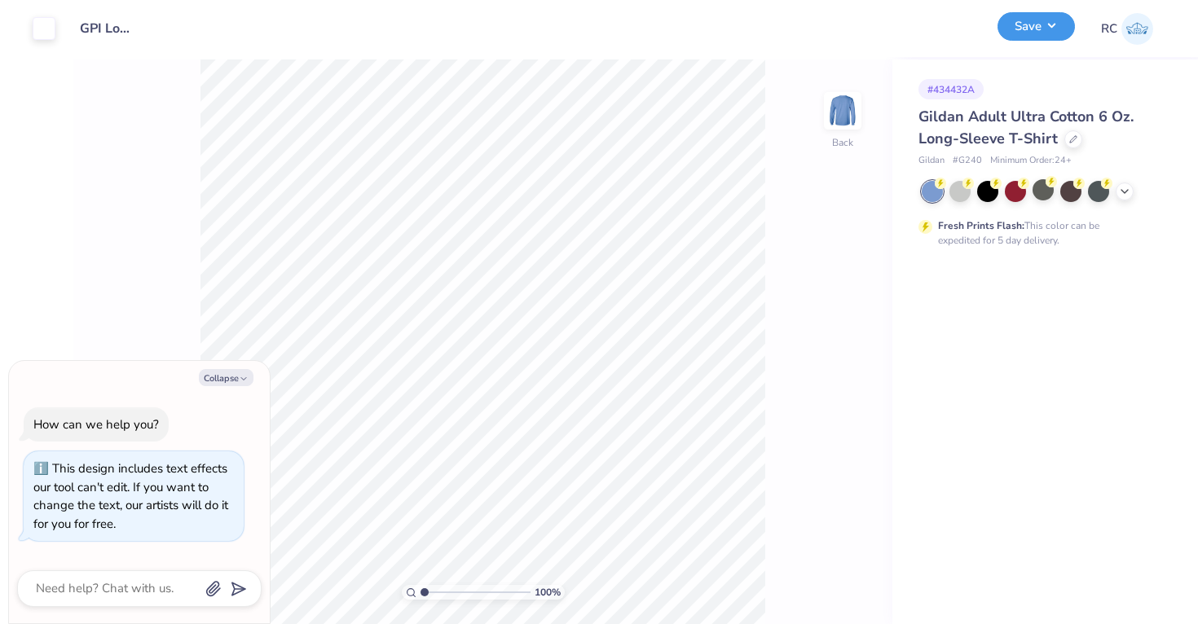
click at [1025, 25] on button "Save" at bounding box center [1035, 26] width 77 height 29
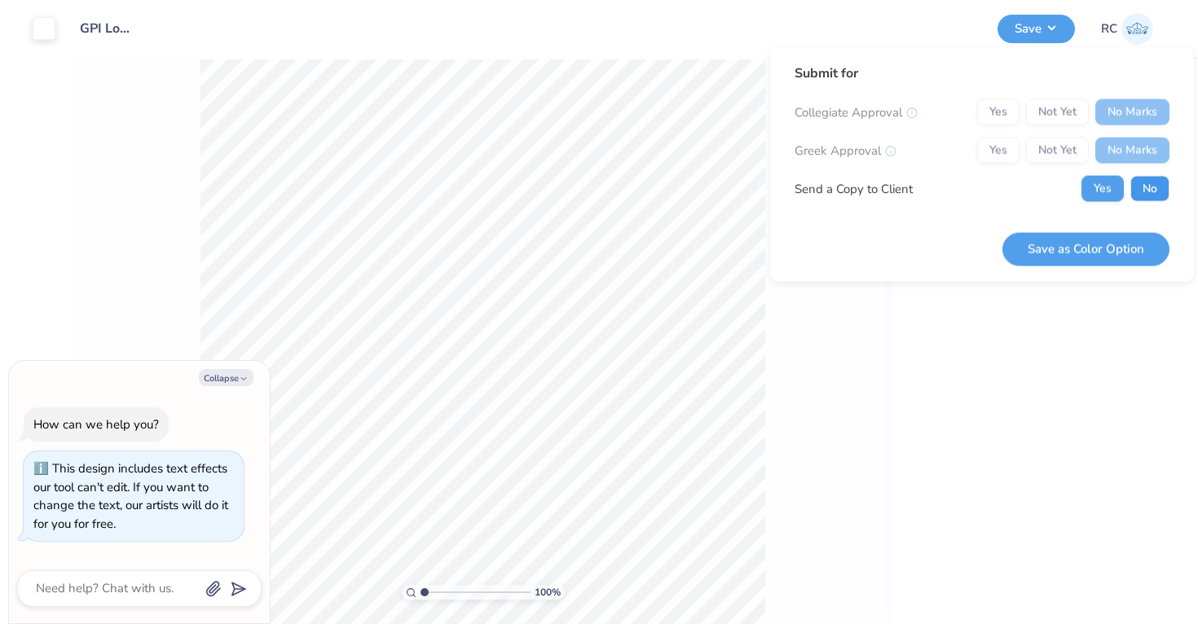
click at [1154, 182] on button "No" at bounding box center [1149, 189] width 39 height 26
click at [1130, 247] on button "Save as Color Option" at bounding box center [1085, 248] width 167 height 33
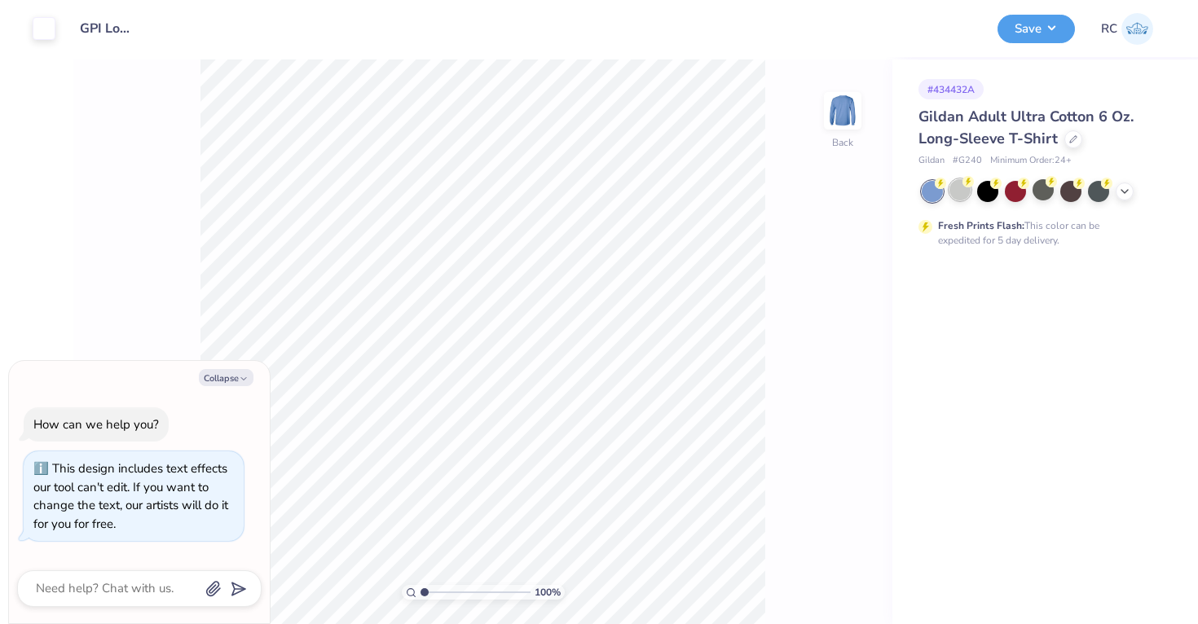
click at [964, 187] on icon at bounding box center [967, 181] width 11 height 11
click at [1123, 200] on div at bounding box center [1044, 191] width 244 height 21
click at [1123, 189] on icon at bounding box center [1124, 189] width 13 height 13
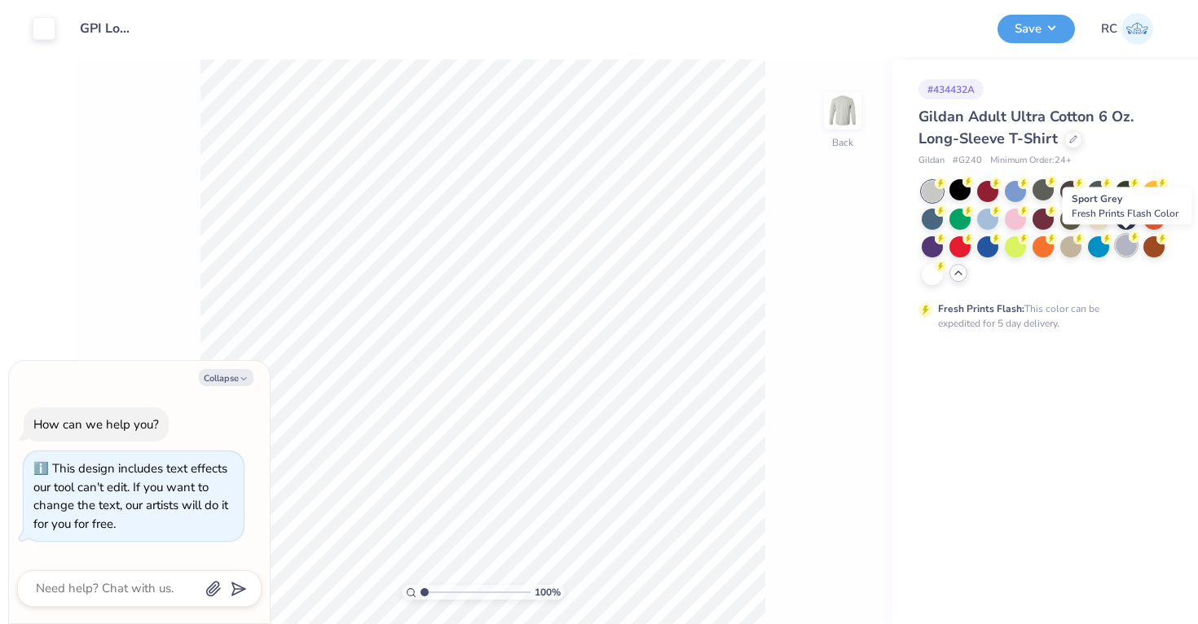
click at [1123, 245] on div at bounding box center [1126, 245] width 21 height 21
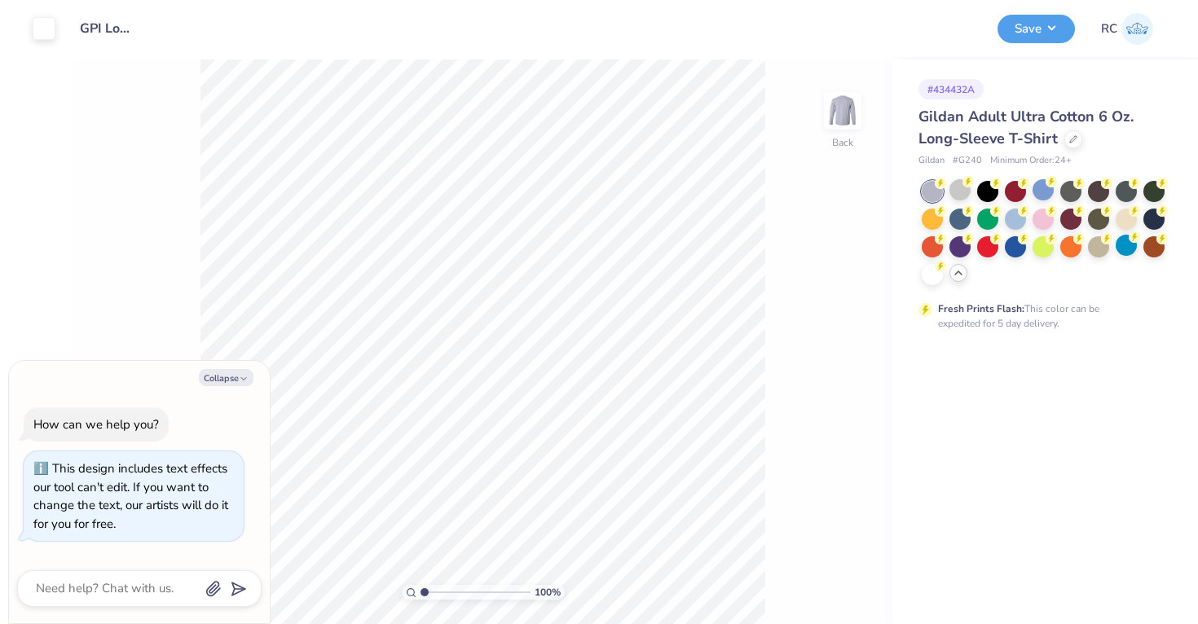
click at [1041, 45] on div "Save RC" at bounding box center [1091, 28] width 188 height 57
click at [1041, 40] on button "Save" at bounding box center [1035, 26] width 77 height 29
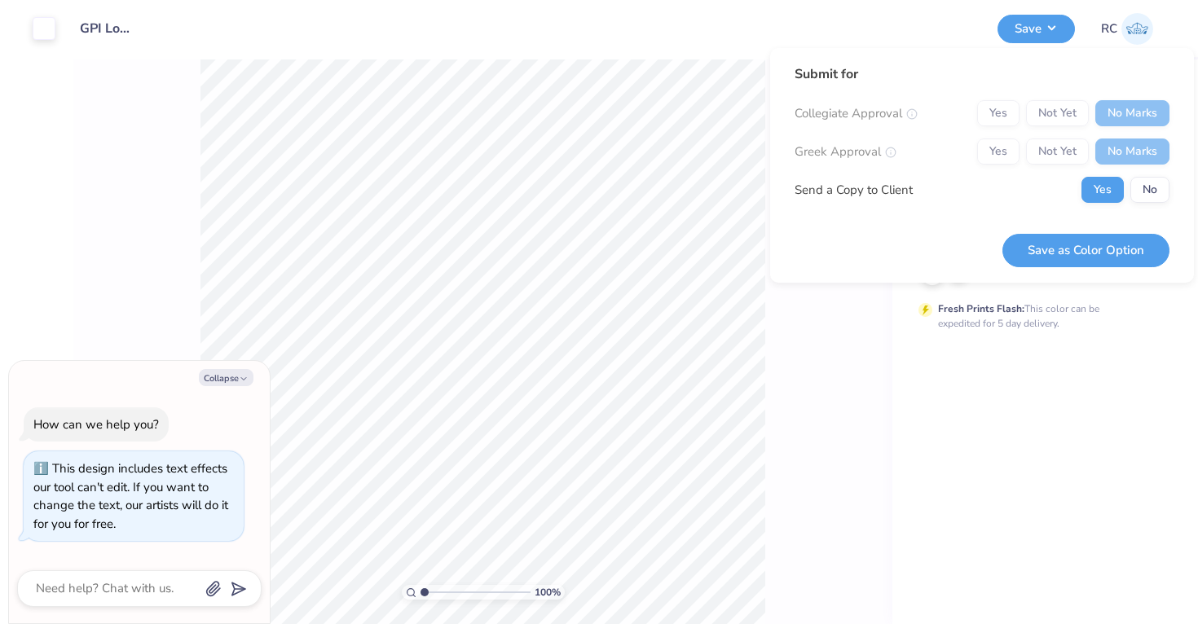
click at [1141, 171] on div "Collegiate Approval Yes Not Yet No Marks Greek Approval Yes Not Yet No Marks Se…" at bounding box center [982, 151] width 375 height 103
click at [1141, 189] on button "No" at bounding box center [1149, 190] width 39 height 26
click at [1113, 238] on button "Save as Color Option" at bounding box center [1085, 250] width 167 height 33
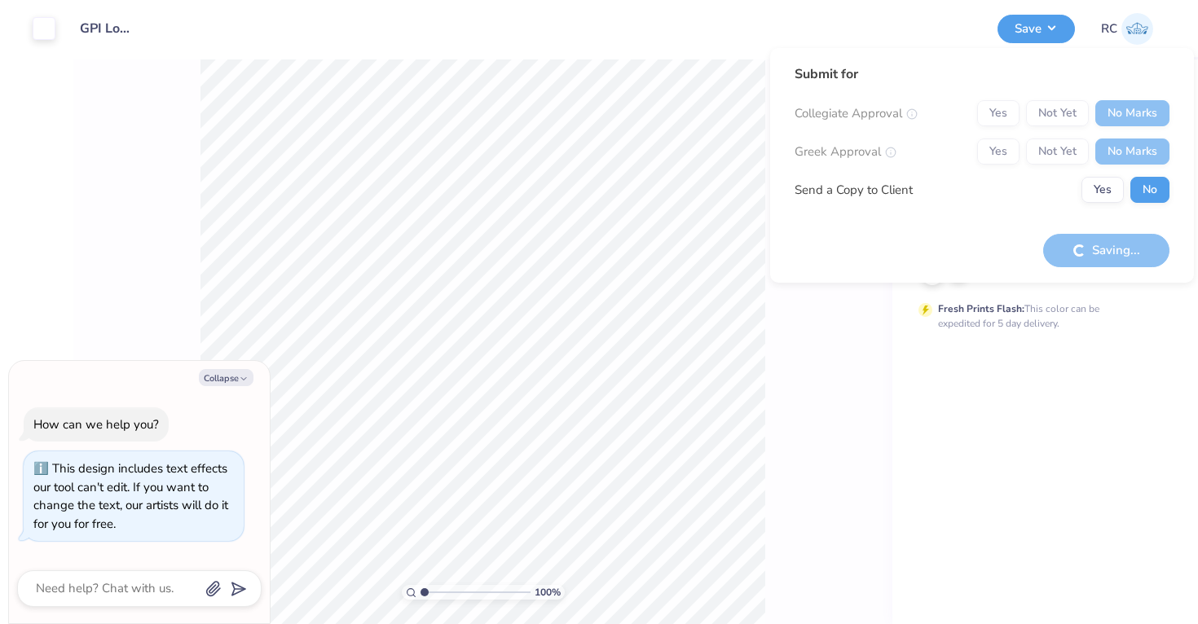
type textarea "x"
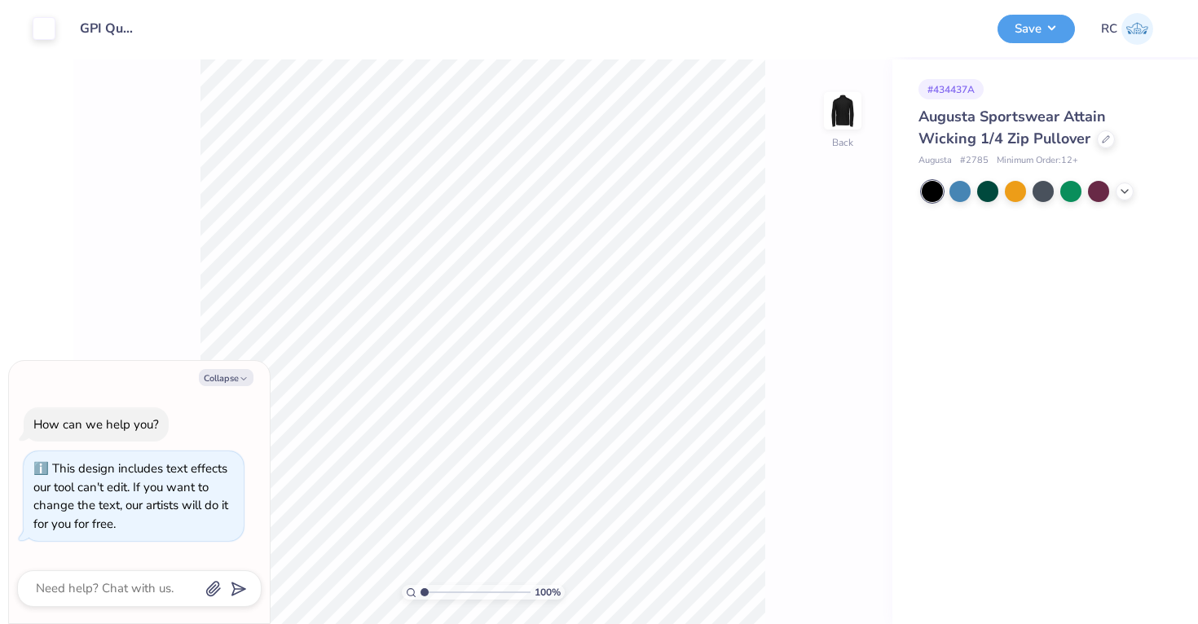
click at [1050, 145] on div "Augusta Sportswear Attain Wicking 1/4 Zip Pullover" at bounding box center [1041, 128] width 247 height 44
click at [1097, 145] on div at bounding box center [1106, 138] width 18 height 18
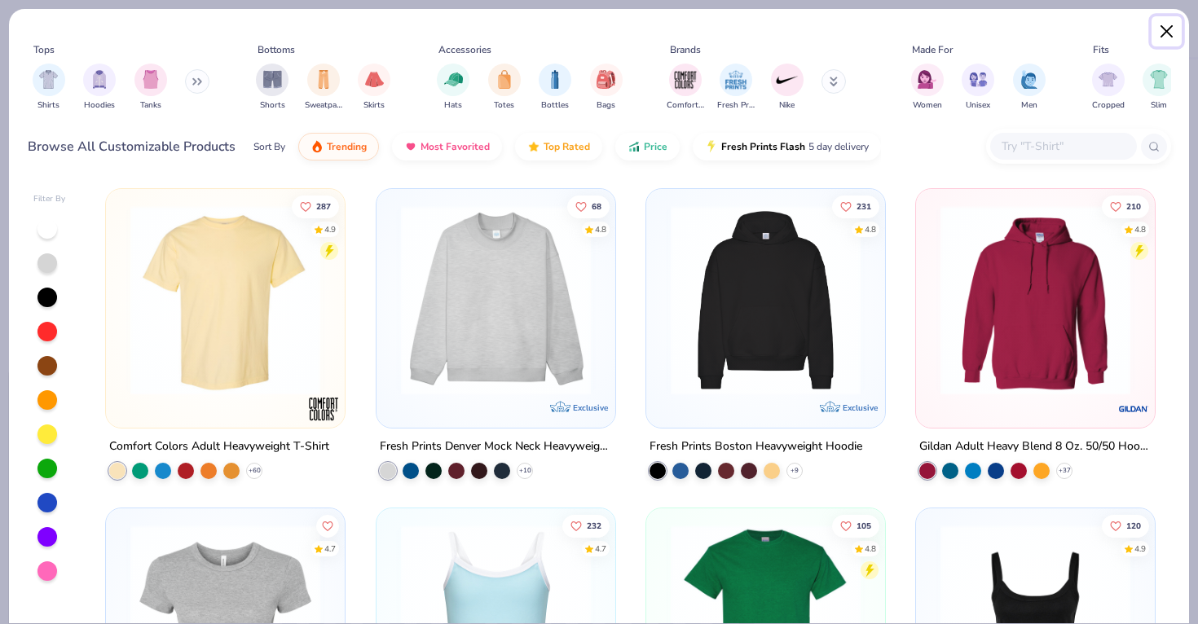
click at [1153, 41] on button "Close" at bounding box center [1166, 31] width 31 height 31
type textarea "x"
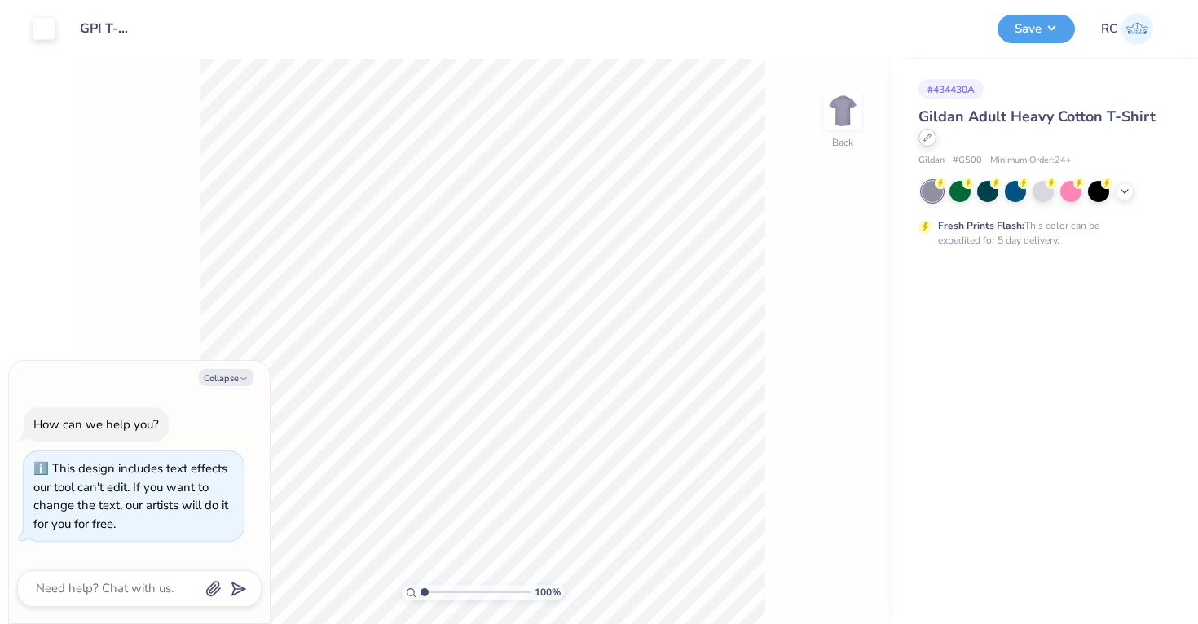
click at [921, 135] on div at bounding box center [927, 138] width 18 height 18
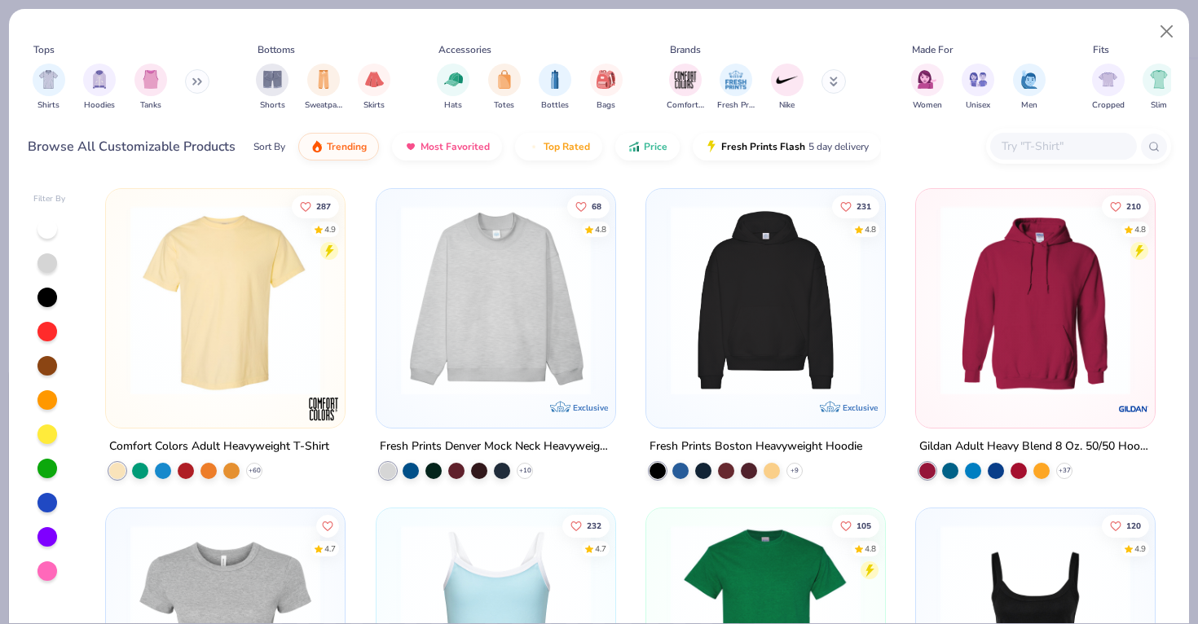
type textarea "x"
click at [1058, 123] on div "Tops Shirts Hoodies Tanks Bottoms Shorts Sweatpants Skirts Accessories Hats Tot…" at bounding box center [599, 99] width 1143 height 142
click at [1058, 141] on input "text" at bounding box center [1062, 146] width 125 height 19
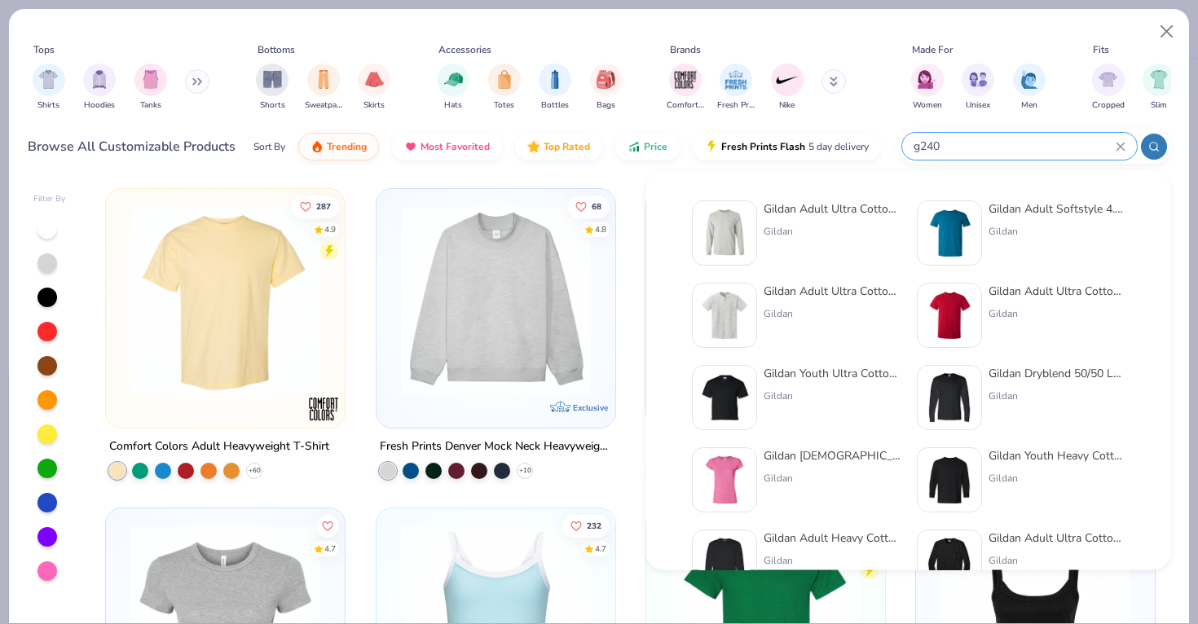
type input "g240"
click at [658, 226] on div "Gildan Adult Ultra Cotton 6 Oz. Long-Sleeve T-Shirt Gildan Gildan Adult Softsty…" at bounding box center [908, 370] width 525 height 399
click at [668, 226] on div "Gildan Adult Ultra Cotton 6 Oz. Long-Sleeve T-Shirt Gildan Gildan Adult Softsty…" at bounding box center [908, 370] width 525 height 399
click at [712, 234] on img at bounding box center [724, 233] width 51 height 51
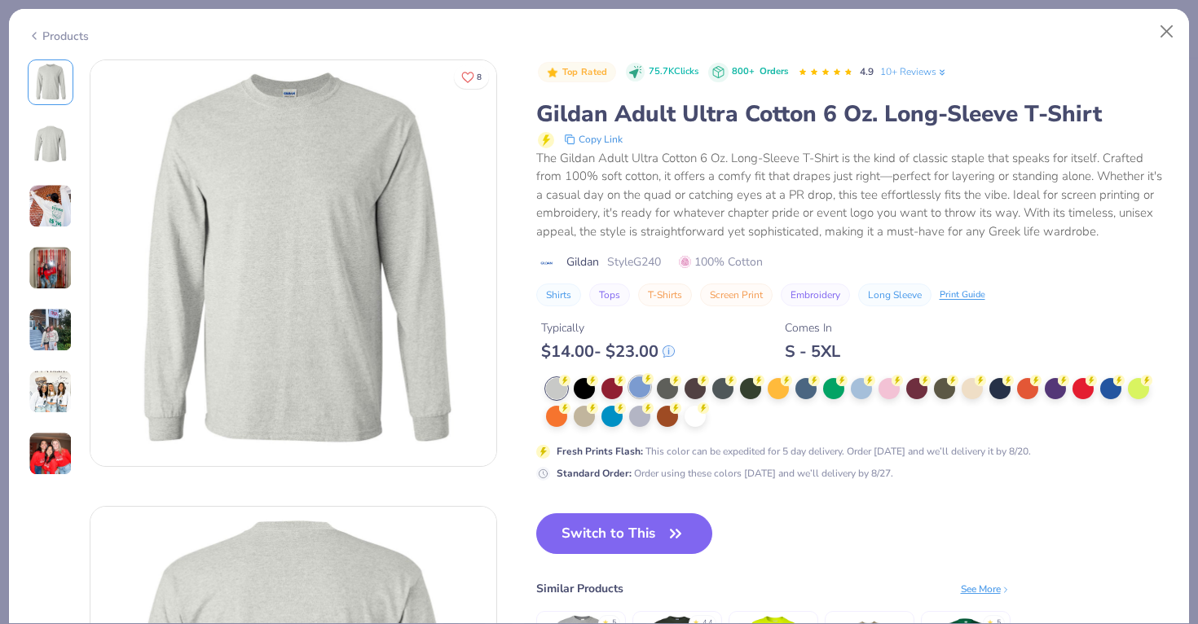
click at [634, 389] on div at bounding box center [639, 386] width 21 height 21
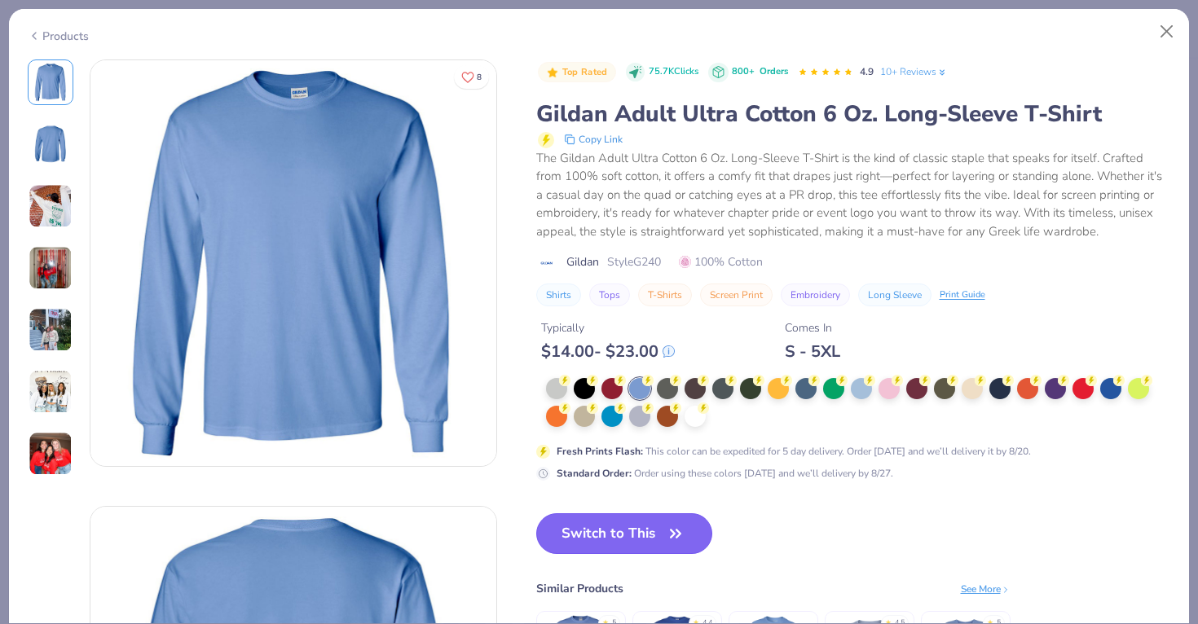
click at [633, 525] on button "Switch to This" at bounding box center [624, 533] width 177 height 41
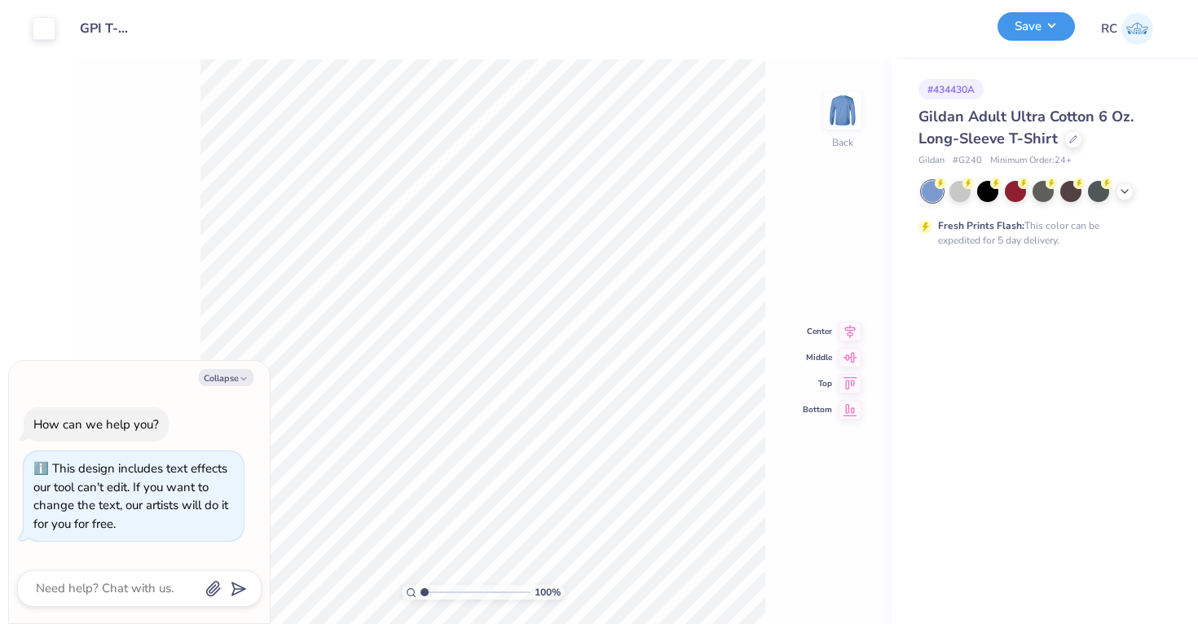
click at [1026, 32] on button "Save" at bounding box center [1035, 26] width 77 height 29
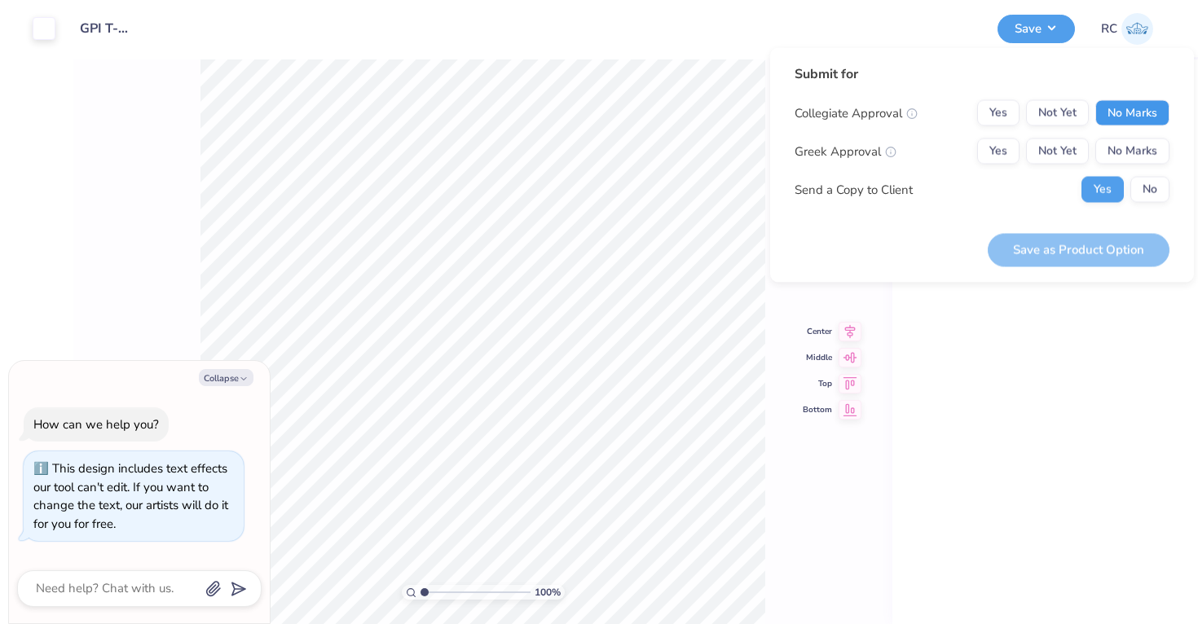
click at [1143, 119] on button "No Marks" at bounding box center [1132, 113] width 74 height 26
click at [1142, 158] on button "No Marks" at bounding box center [1132, 152] width 74 height 26
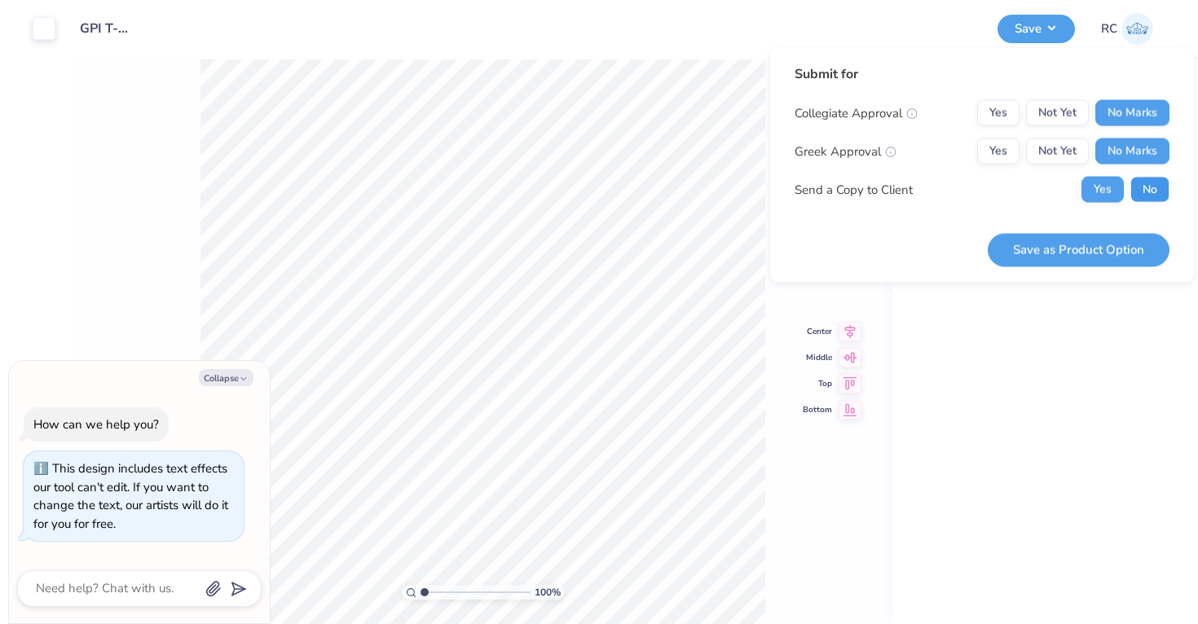
click at [1149, 178] on button "No" at bounding box center [1149, 190] width 39 height 26
click at [1120, 249] on button "Save as Product Option" at bounding box center [1079, 249] width 182 height 33
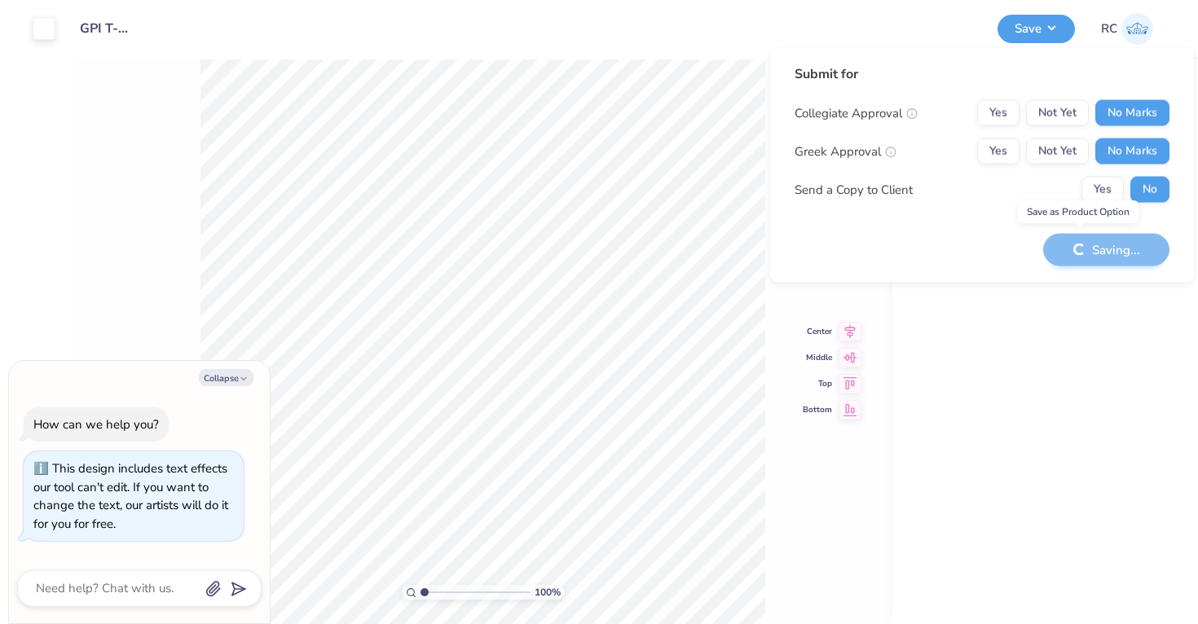
type textarea "x"
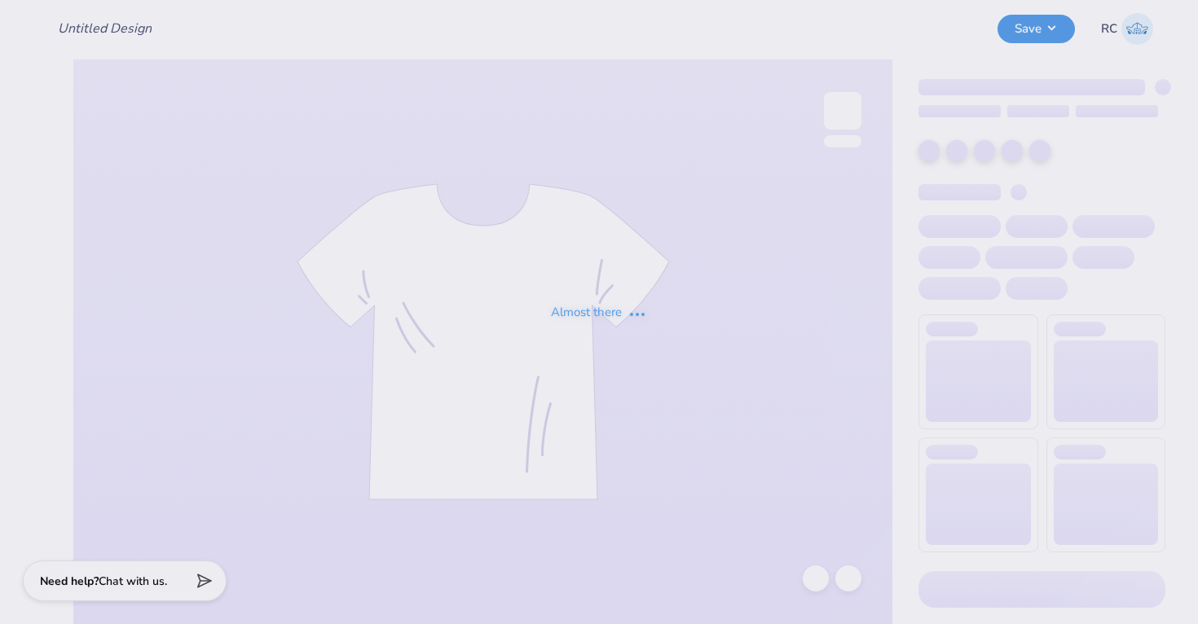
type input "GPI T-Shirts 2025"
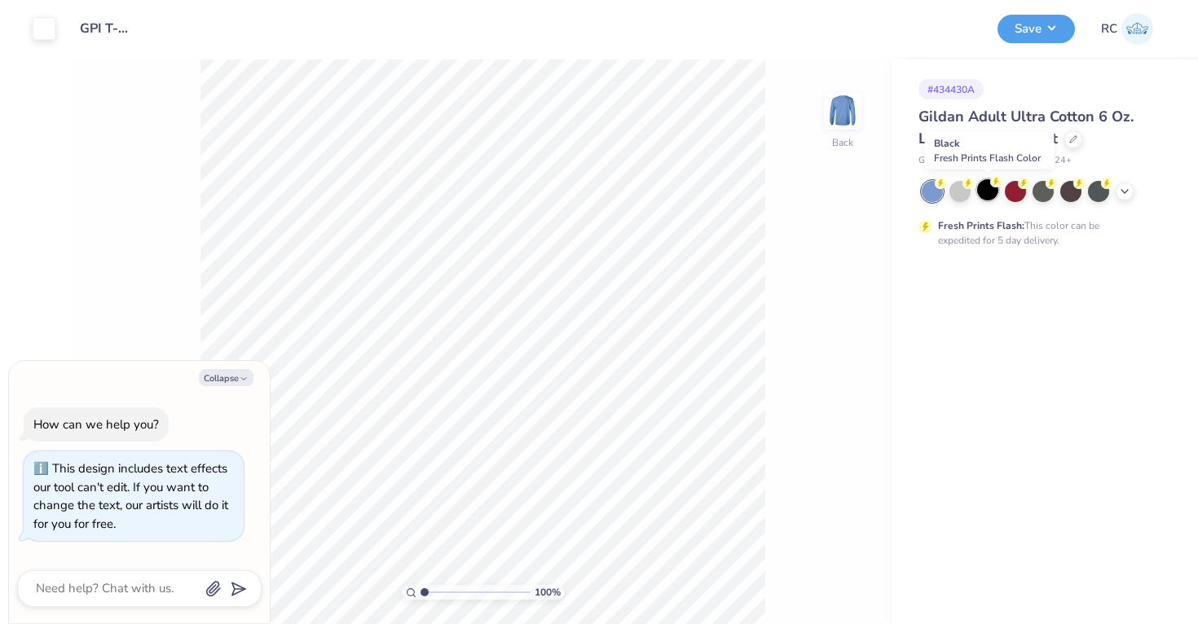
click at [987, 199] on div at bounding box center [987, 189] width 21 height 21
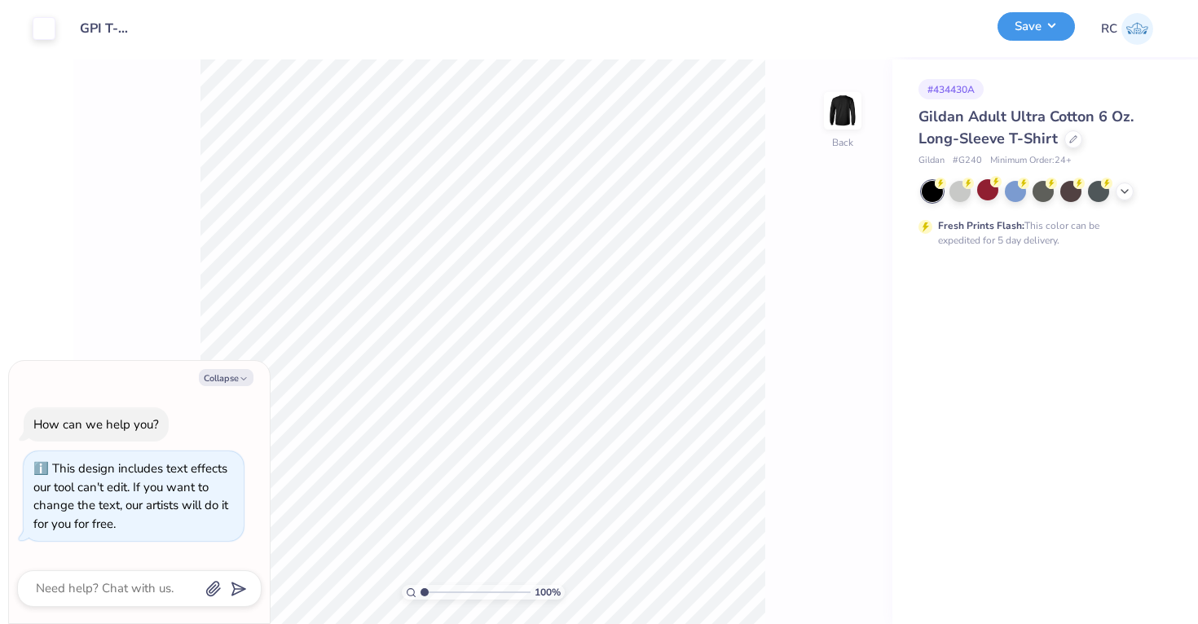
click at [1025, 24] on button "Save" at bounding box center [1035, 26] width 77 height 29
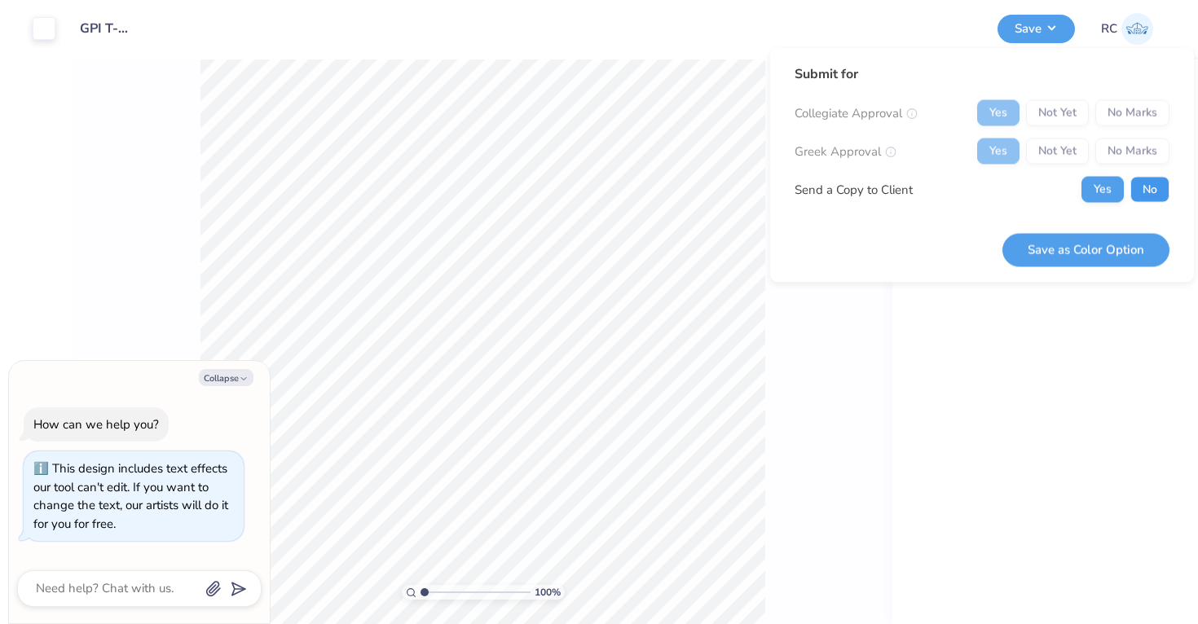
click at [1142, 191] on button "No" at bounding box center [1149, 190] width 39 height 26
click at [1125, 243] on button "Save as Color Option" at bounding box center [1085, 249] width 167 height 33
type textarea "x"
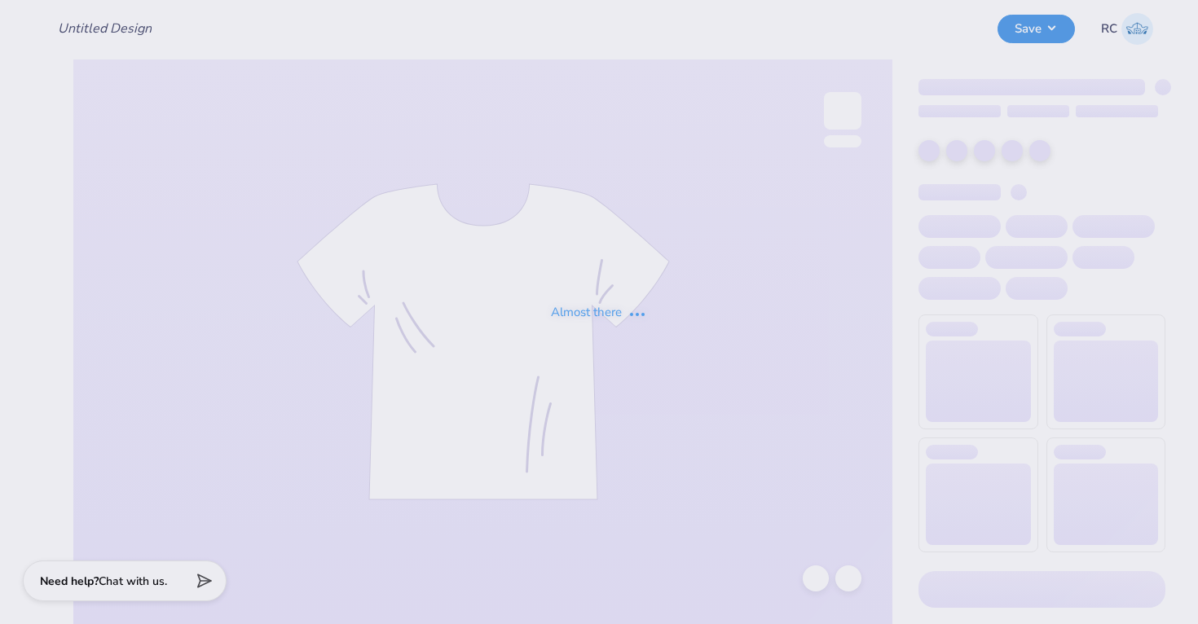
type input "GPI T-Shirts 2025"
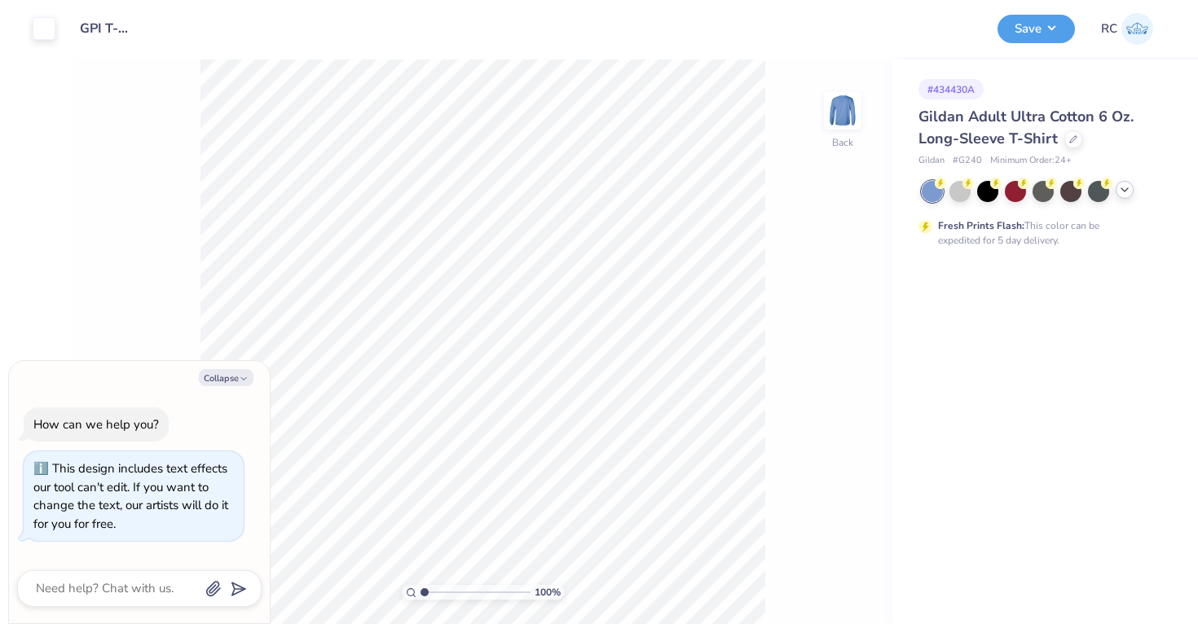
click at [1131, 193] on div at bounding box center [1125, 190] width 18 height 18
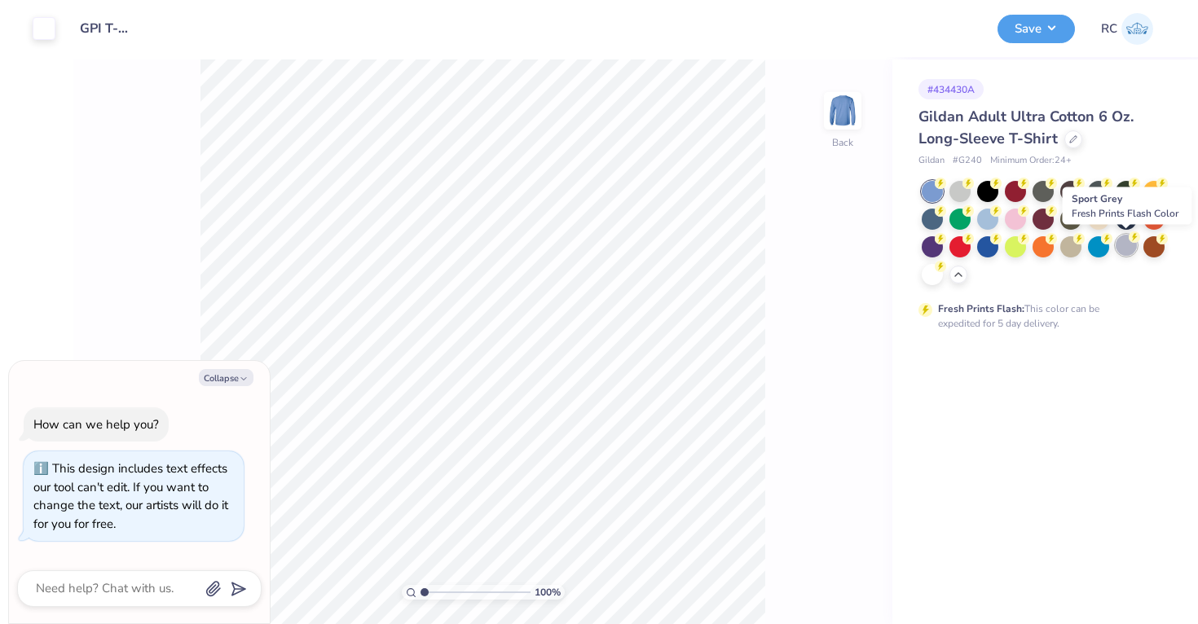
click at [1124, 254] on div at bounding box center [1126, 245] width 21 height 21
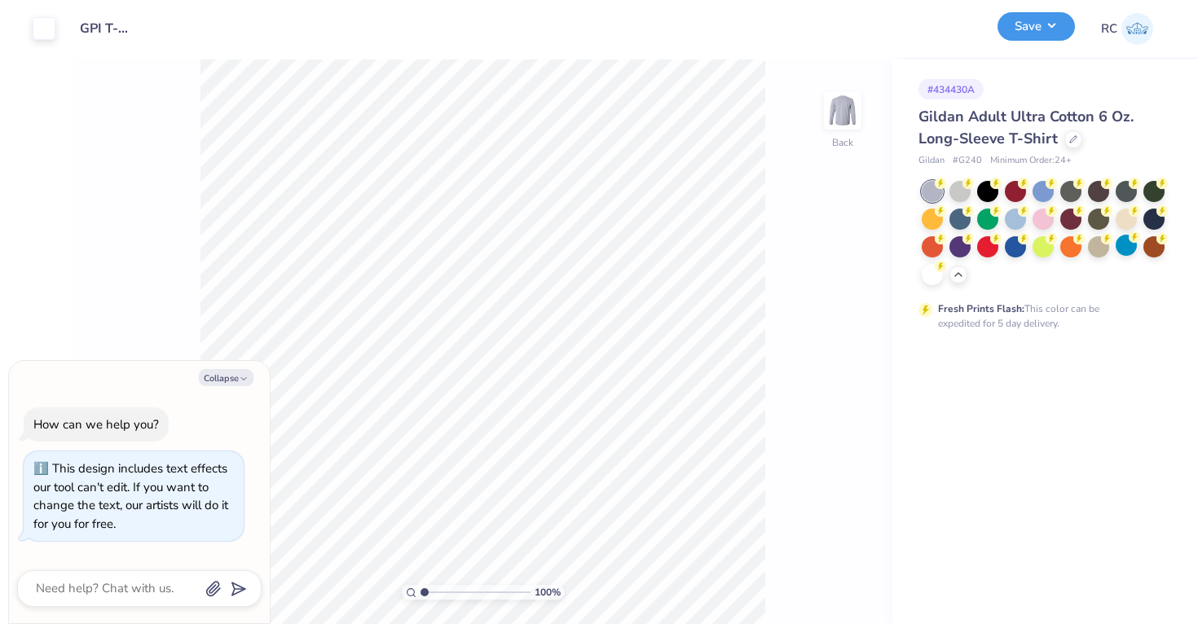
click at [1035, 32] on button "Save" at bounding box center [1035, 26] width 77 height 29
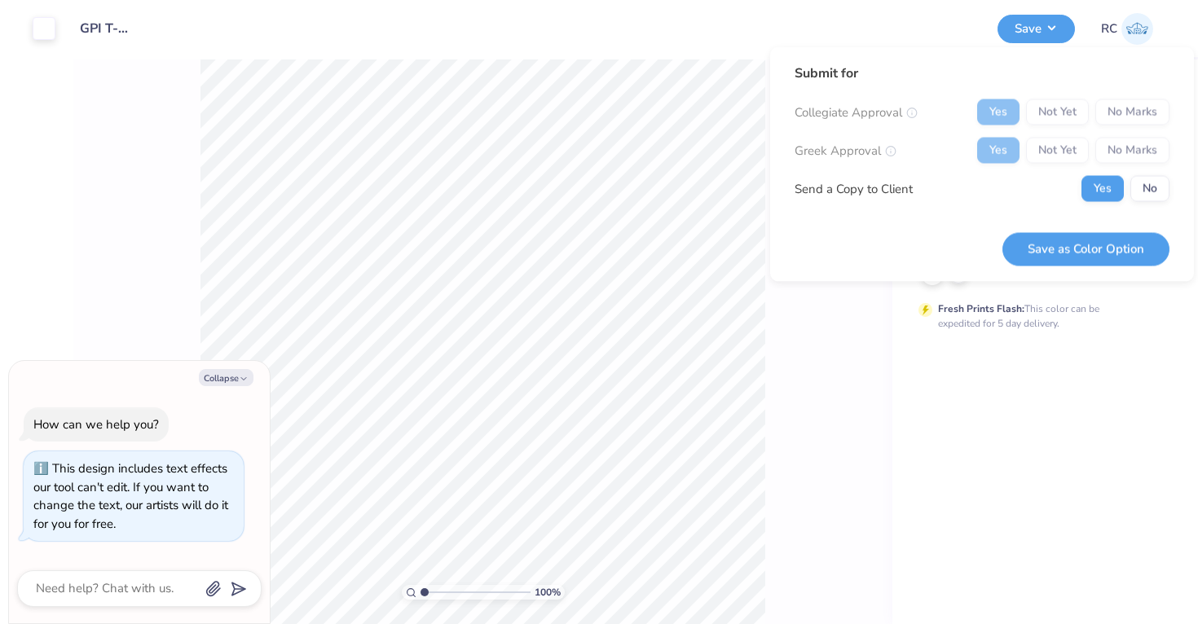
click at [1128, 108] on div "Yes Not Yet No Marks" at bounding box center [1073, 112] width 192 height 26
click at [1138, 165] on div "Collegiate Approval Yes Not Yet No Marks Greek Approval Yes Not Yet No Marks Se…" at bounding box center [982, 150] width 375 height 103
click at [1140, 187] on button "No" at bounding box center [1149, 189] width 39 height 26
click at [1105, 267] on div "Submit for Collegiate Approval Yes Not Yet No Marks Greek Approval Yes Not Yet …" at bounding box center [982, 164] width 424 height 235
click at [1091, 257] on button "Save as Color Option" at bounding box center [1085, 248] width 167 height 33
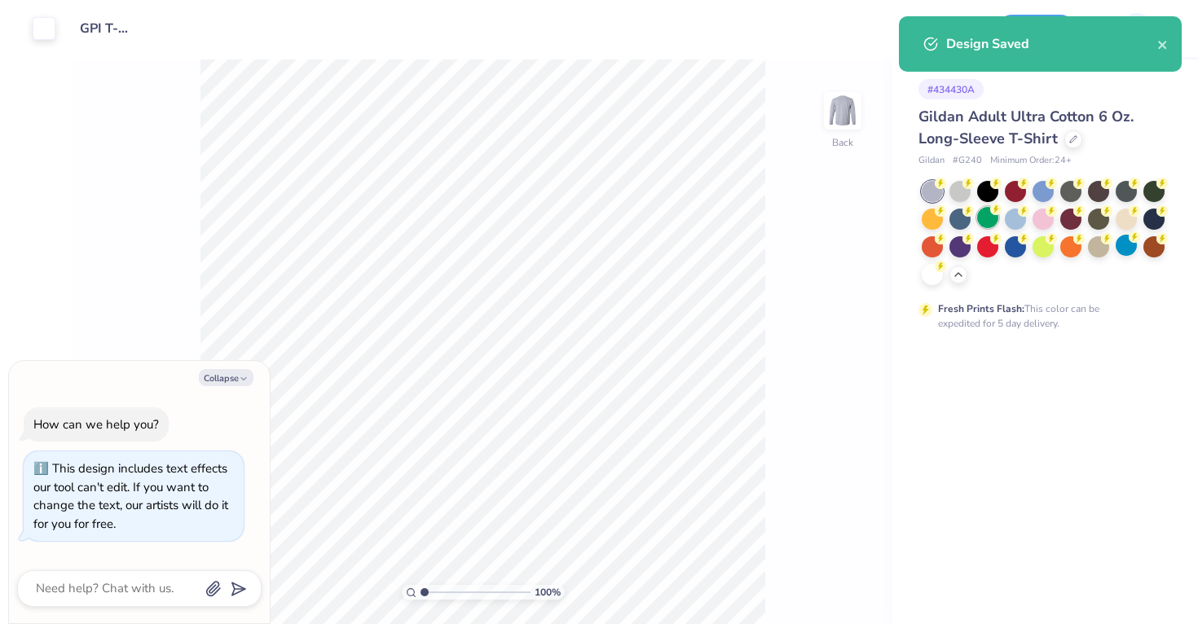
click at [989, 221] on div at bounding box center [987, 217] width 21 height 21
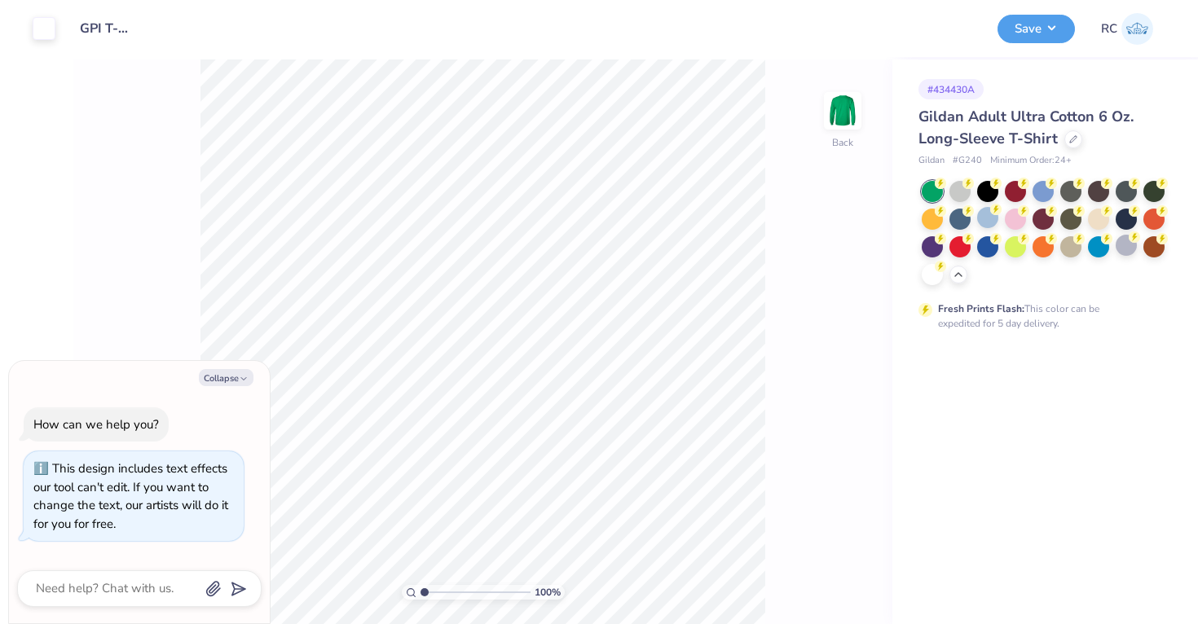
click at [1025, 33] on div "Design Saved" at bounding box center [1040, 50] width 289 height 74
click at [1025, 33] on button "Save" at bounding box center [1035, 29] width 77 height 29
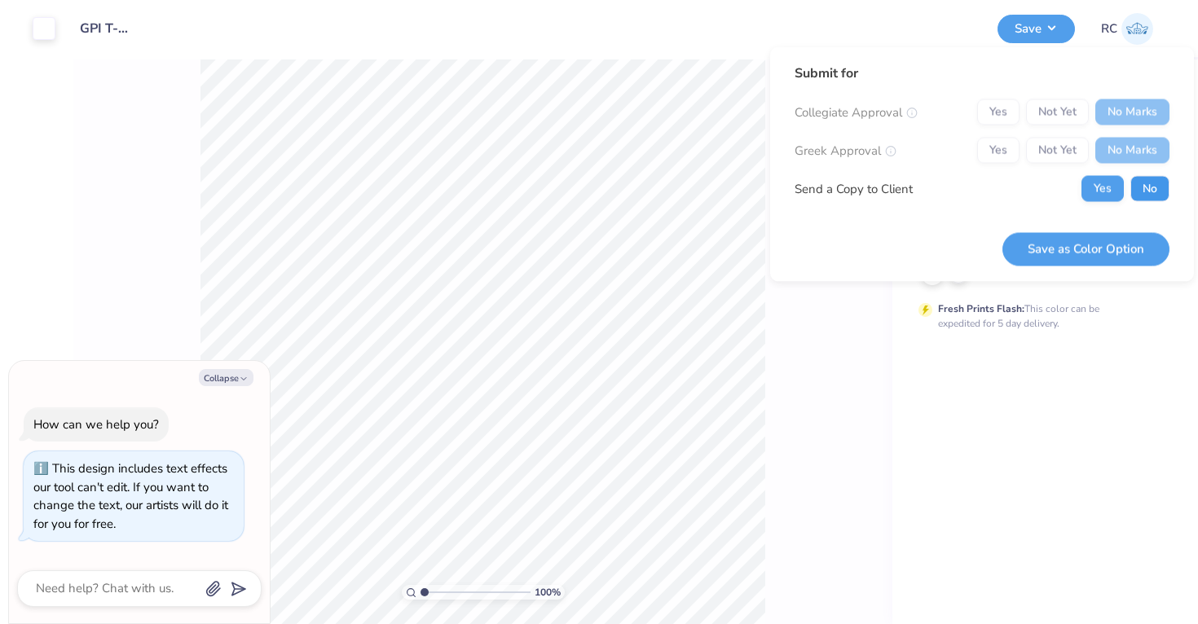
click at [1146, 195] on button "No" at bounding box center [1149, 189] width 39 height 26
click at [1131, 247] on button "Save as Color Option" at bounding box center [1085, 248] width 167 height 33
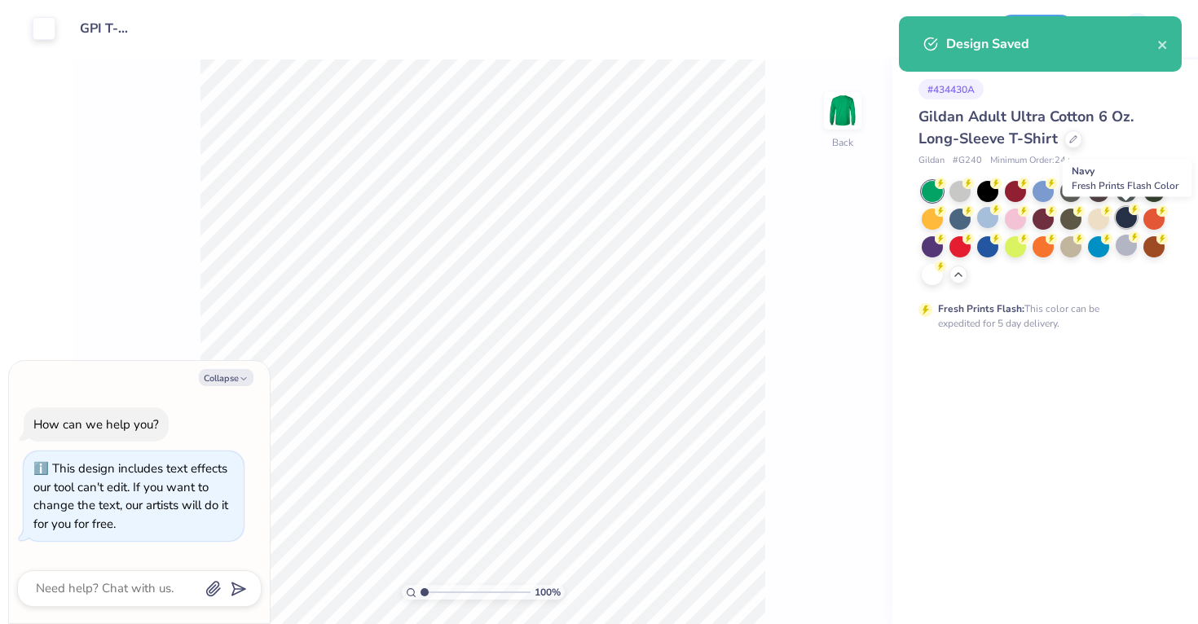
click at [1133, 224] on div at bounding box center [1126, 217] width 21 height 21
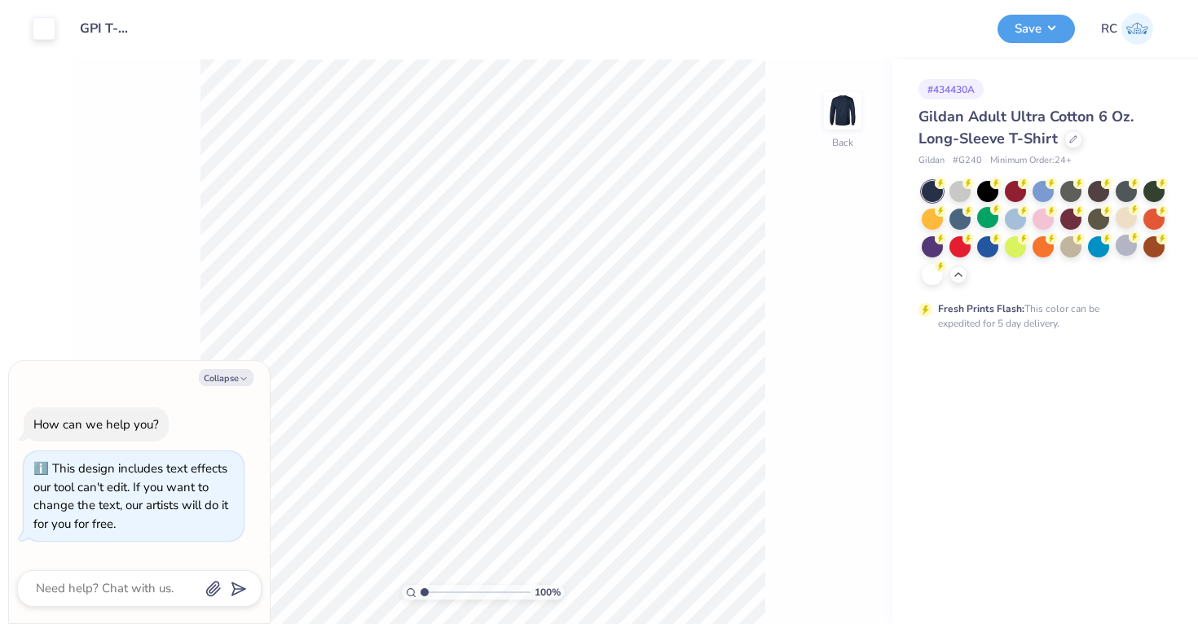
click at [1059, 20] on div "Design Saved" at bounding box center [1040, 16] width 289 height 7
click at [1059, 26] on button "Save" at bounding box center [1035, 26] width 77 height 29
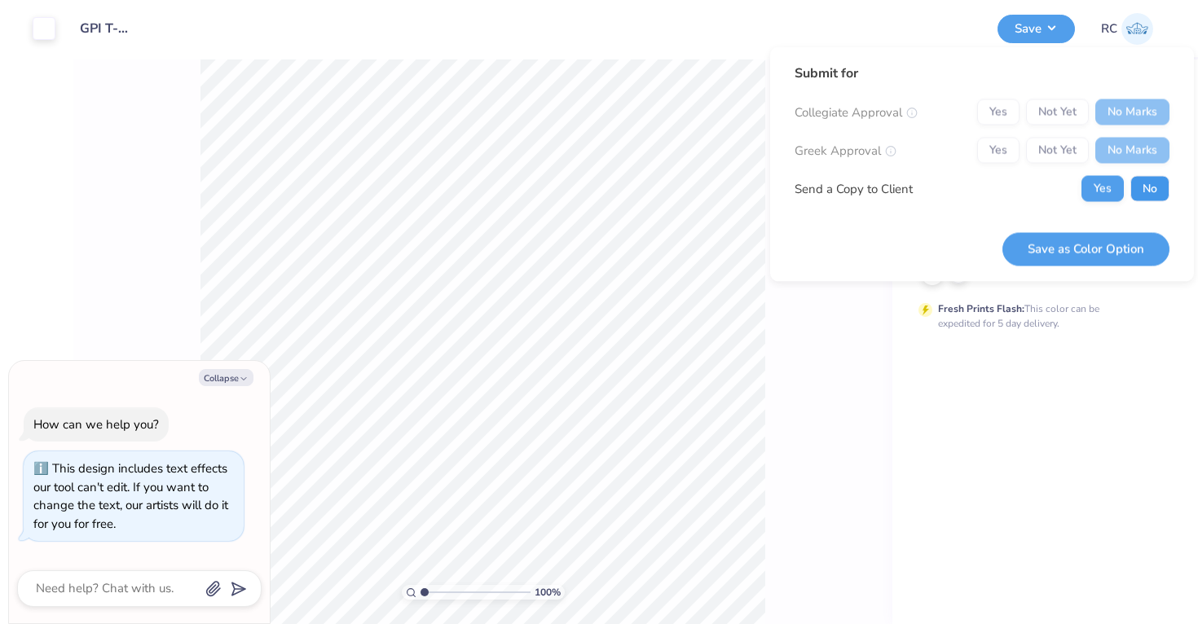
click at [1150, 196] on button "No" at bounding box center [1149, 189] width 39 height 26
click at [1141, 239] on button "Save as Color Option" at bounding box center [1085, 248] width 167 height 33
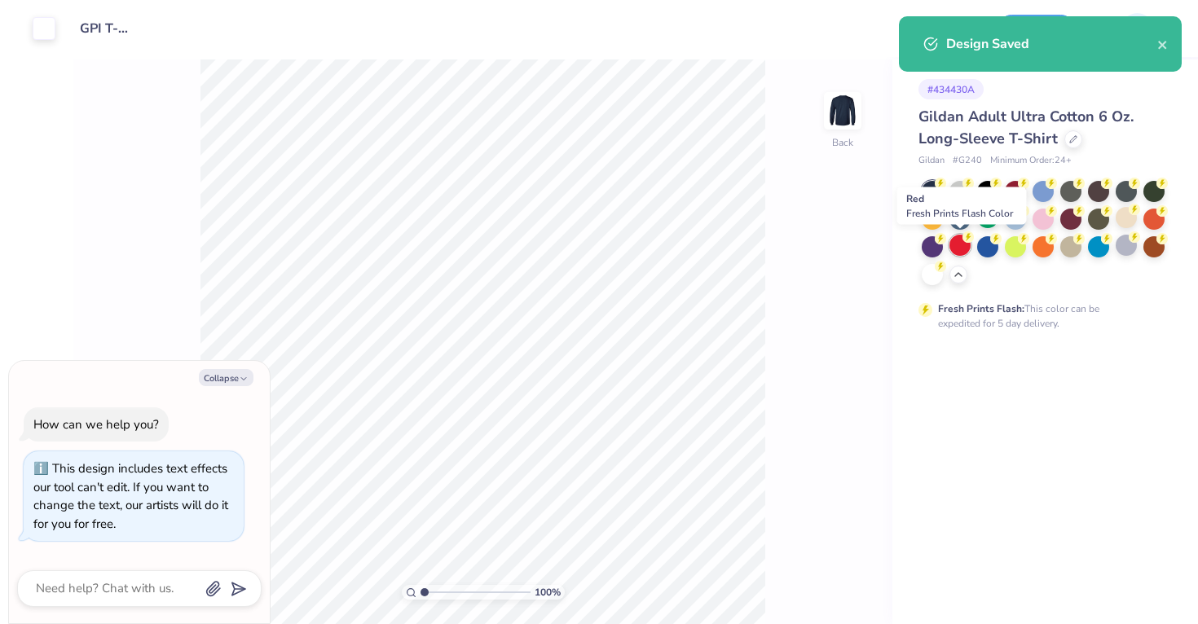
click at [958, 251] on div at bounding box center [959, 245] width 21 height 21
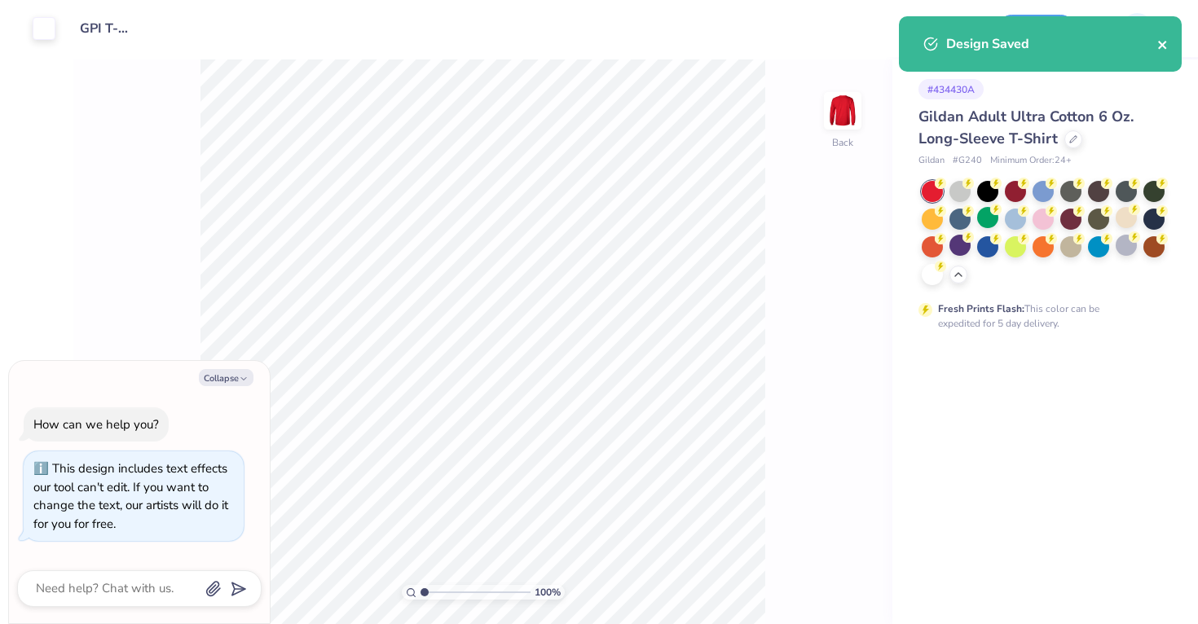
click at [1163, 48] on div "Design Saved" at bounding box center [1040, 43] width 283 height 55
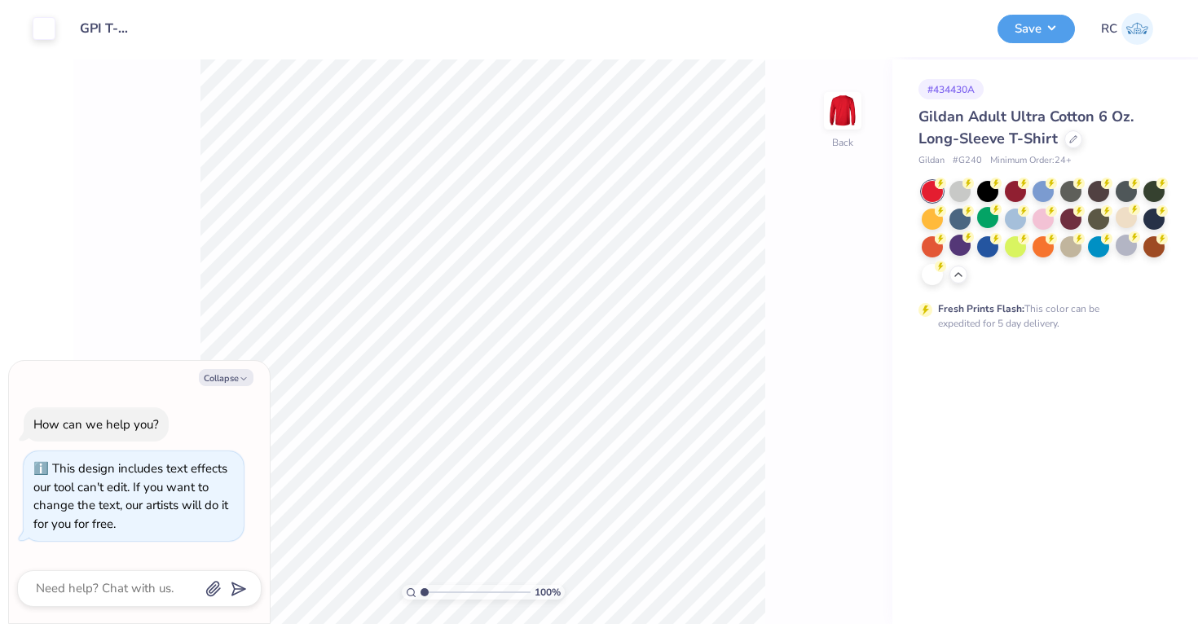
click at [1025, 20] on div "Design Saved" at bounding box center [1040, 16] width 289 height 7
click at [1028, 33] on button "Save" at bounding box center [1035, 26] width 77 height 29
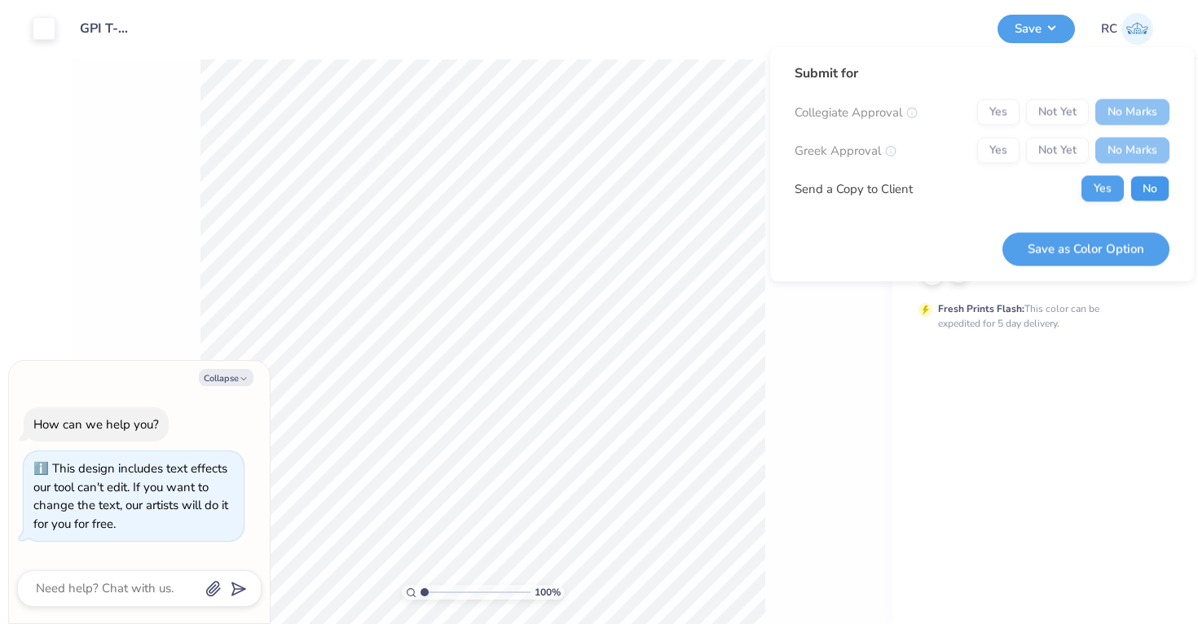
click at [1136, 180] on button "No" at bounding box center [1149, 189] width 39 height 26
click at [1120, 247] on button "Save as Color Option" at bounding box center [1085, 248] width 167 height 33
type textarea "x"
